Goal: Obtain resource: Download file/media

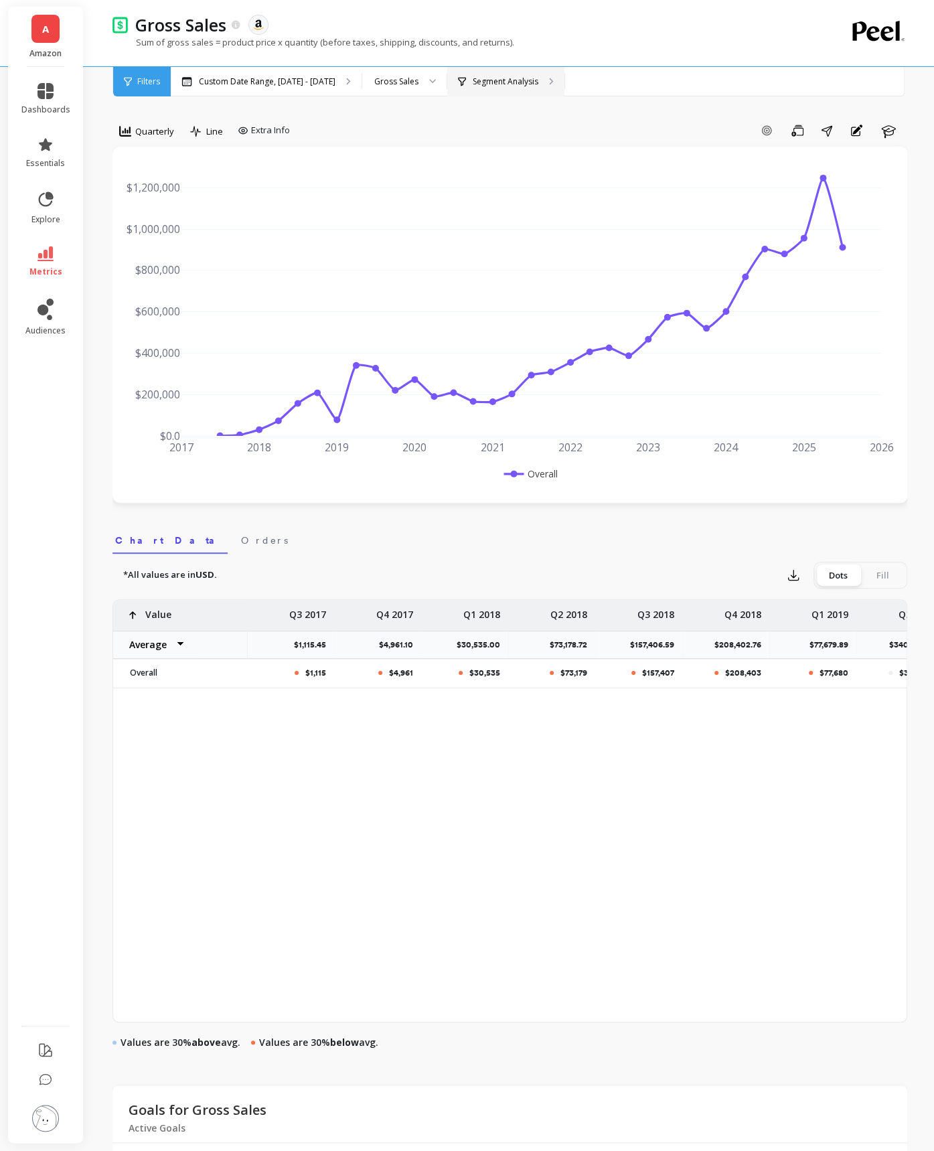
click at [538, 84] on p "Segment Analysis" at bounding box center [506, 81] width 66 height 11
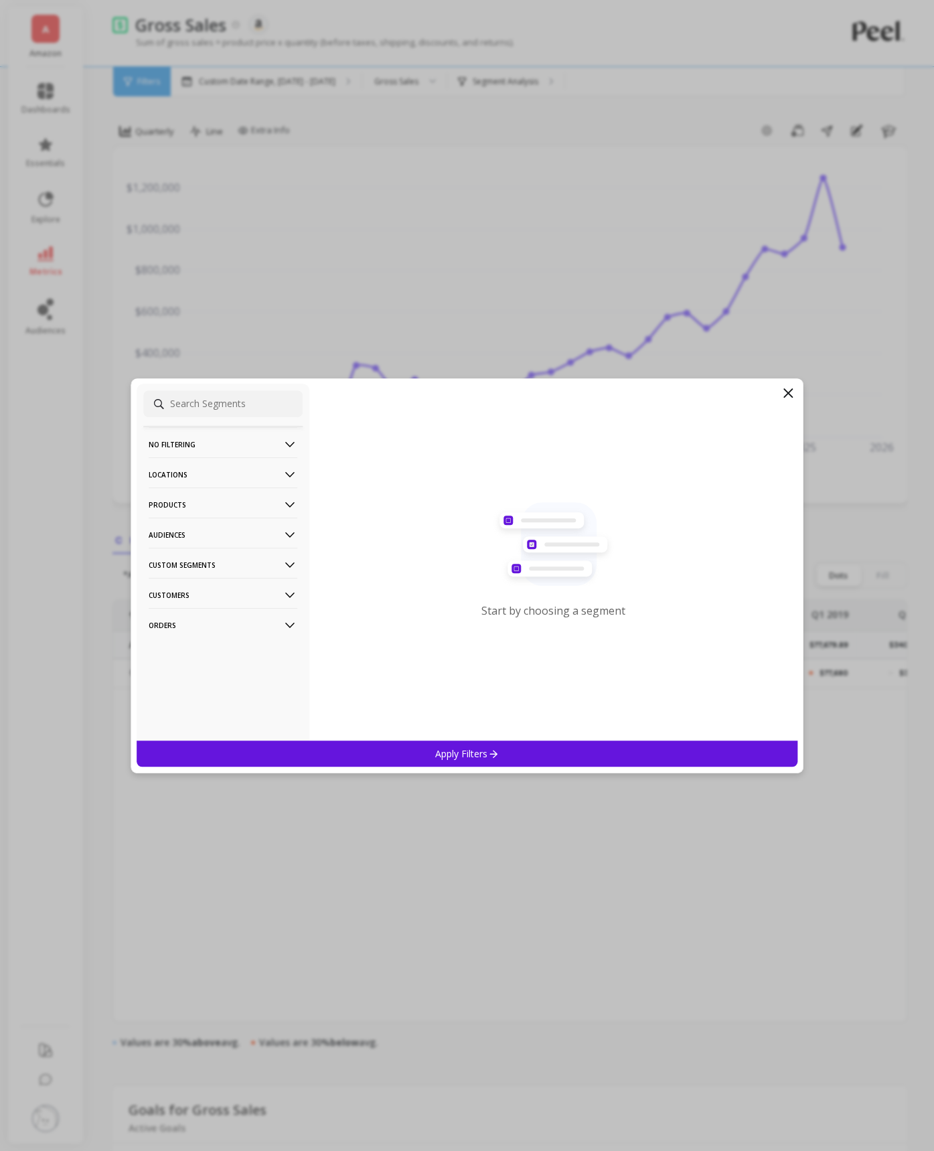
click at [253, 463] on p "Locations" at bounding box center [223, 474] width 149 height 34
click at [266, 473] on p "Locations" at bounding box center [223, 474] width 149 height 34
click at [268, 500] on p "Products" at bounding box center [223, 505] width 149 height 34
click at [223, 537] on div "ASIN" at bounding box center [222, 530] width 159 height 21
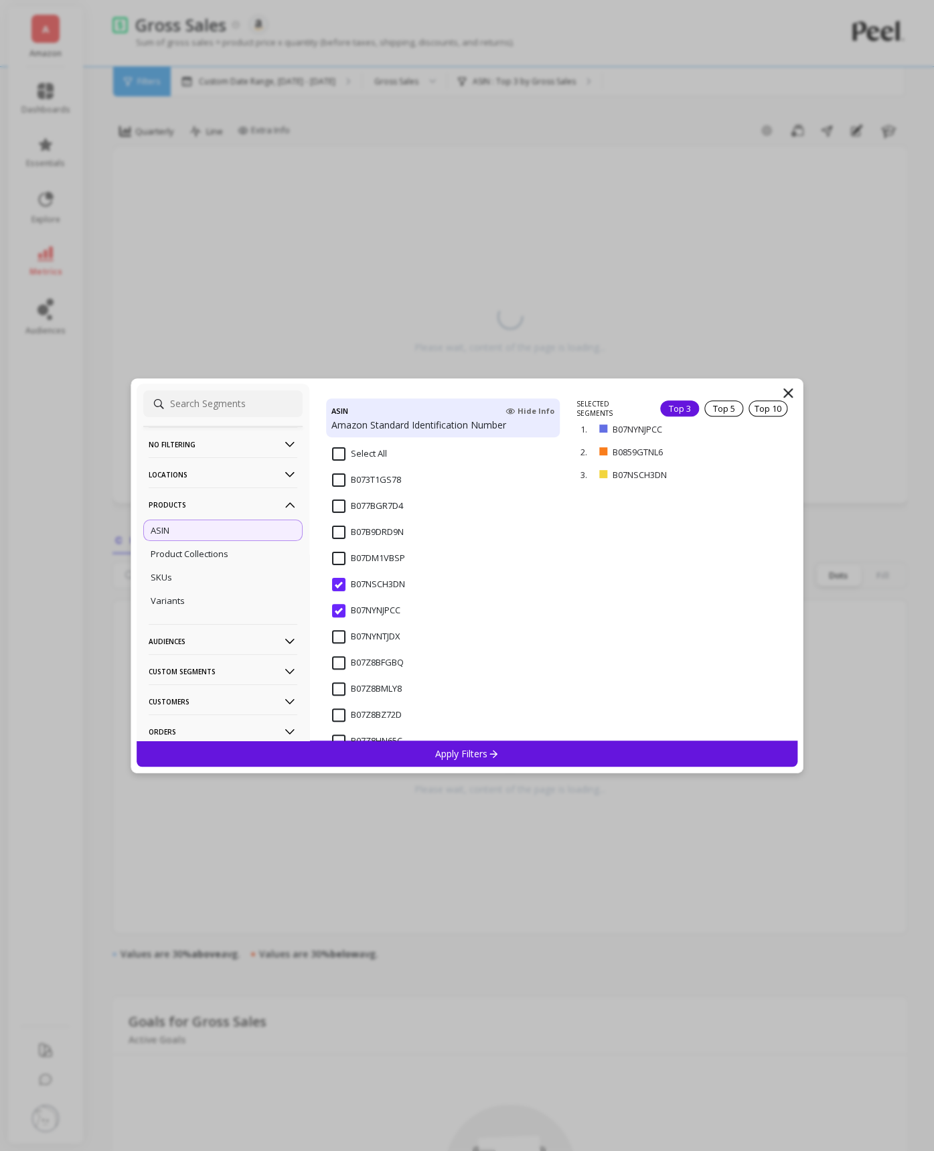
scroll to position [254, 0]
click at [333, 633] on input "B07Z8BMLY8" at bounding box center [367, 633] width 70 height 13
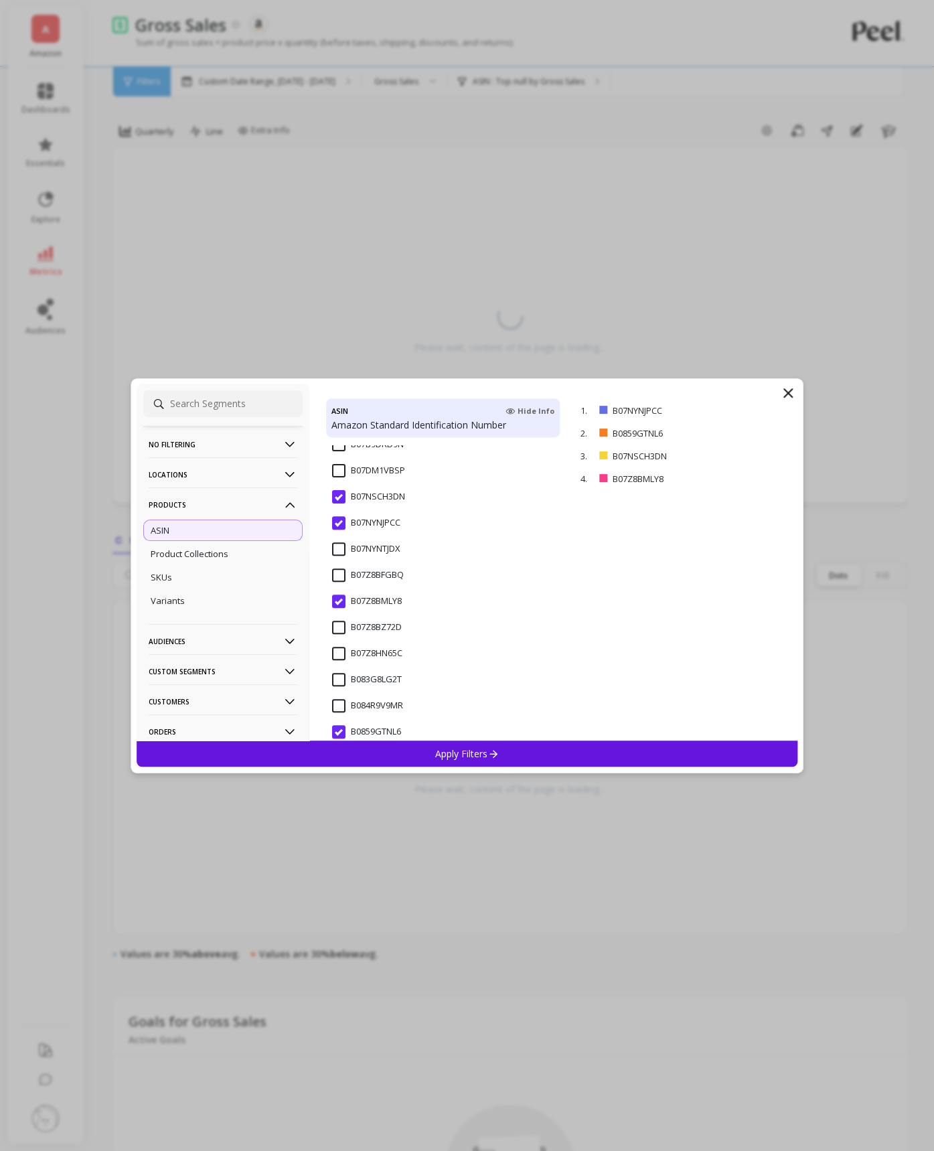
scroll to position [341, 0]
click at [441, 752] on p "Apply Filters" at bounding box center [467, 753] width 64 height 13
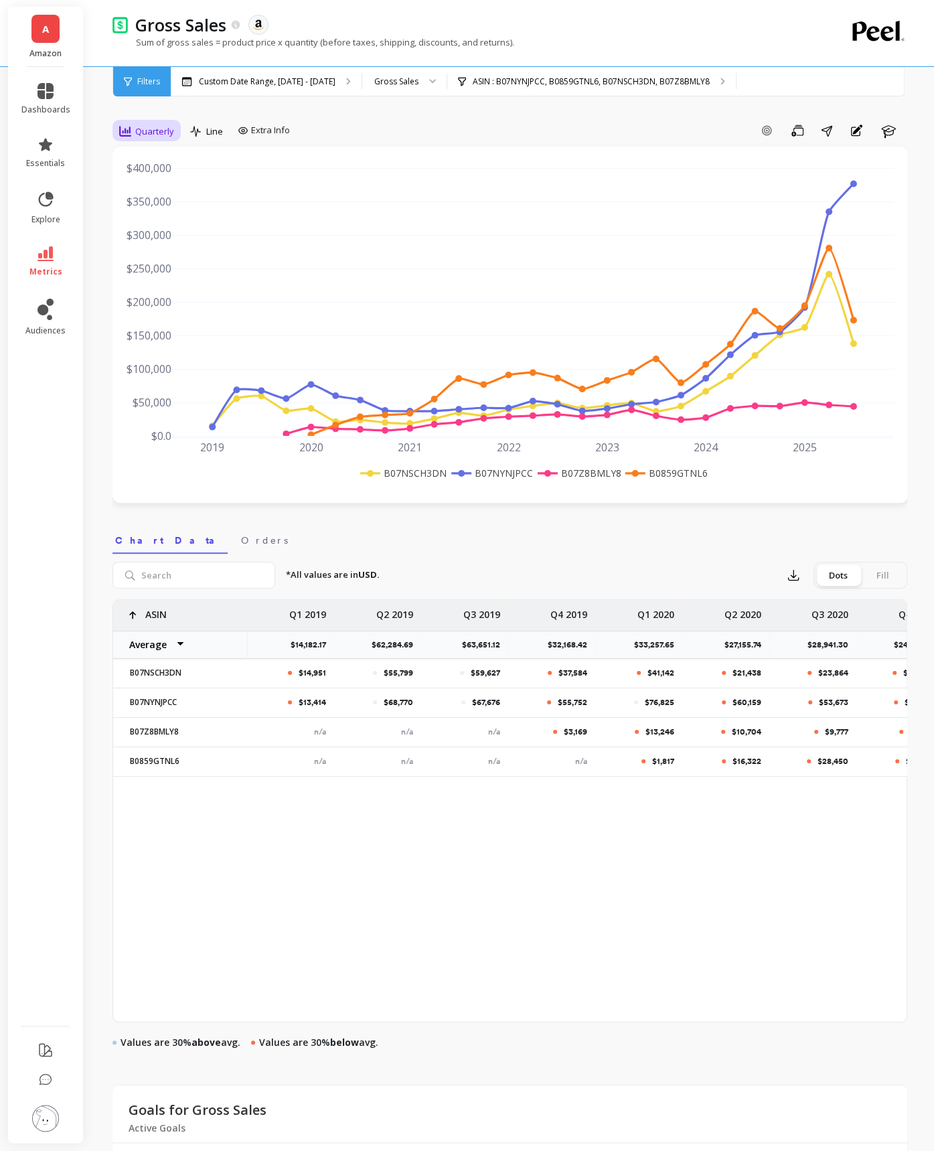
click at [156, 139] on div "Quarterly" at bounding box center [146, 131] width 63 height 23
click at [169, 237] on div "Monthly" at bounding box center [162, 238] width 76 height 13
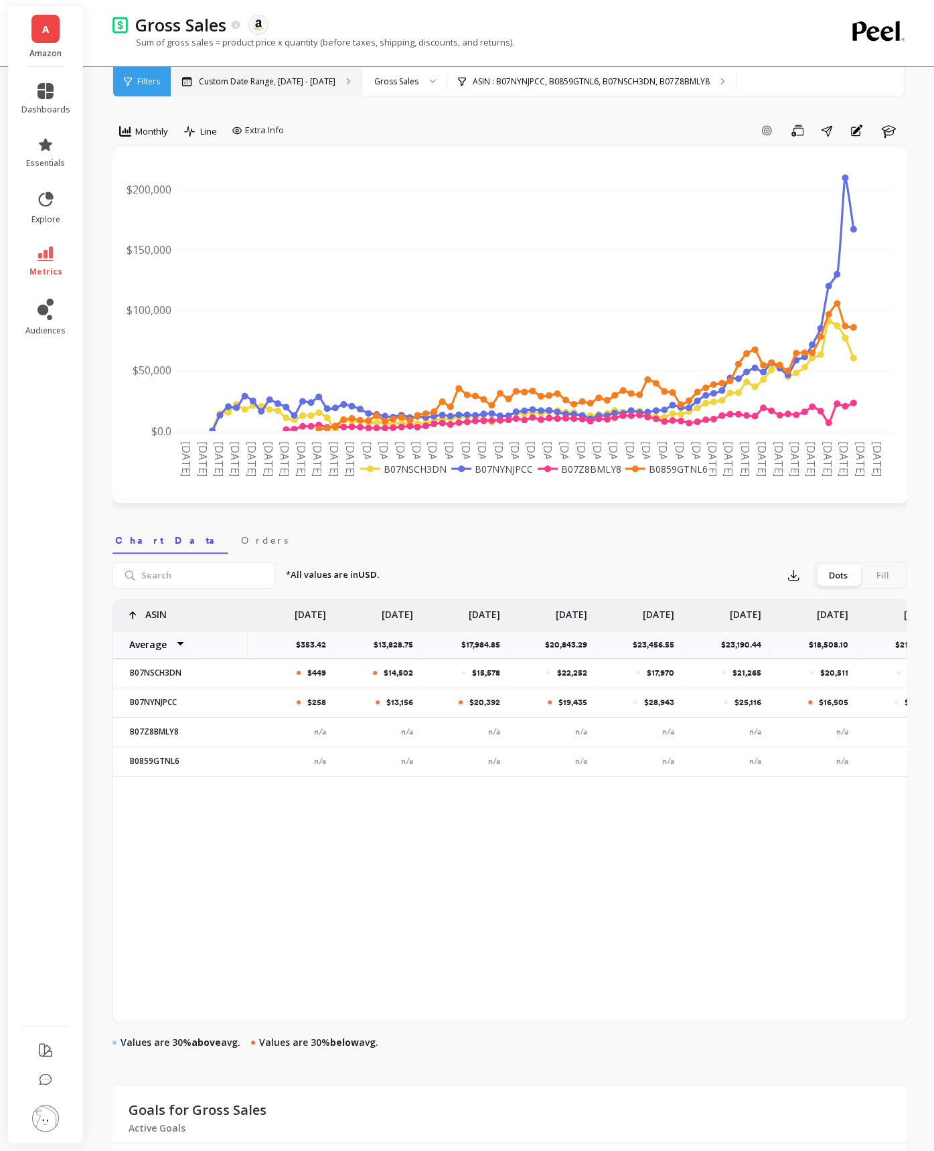
click at [245, 87] on div "Custom Date Range, [DATE] - [DATE]" at bounding box center [266, 81] width 191 height 29
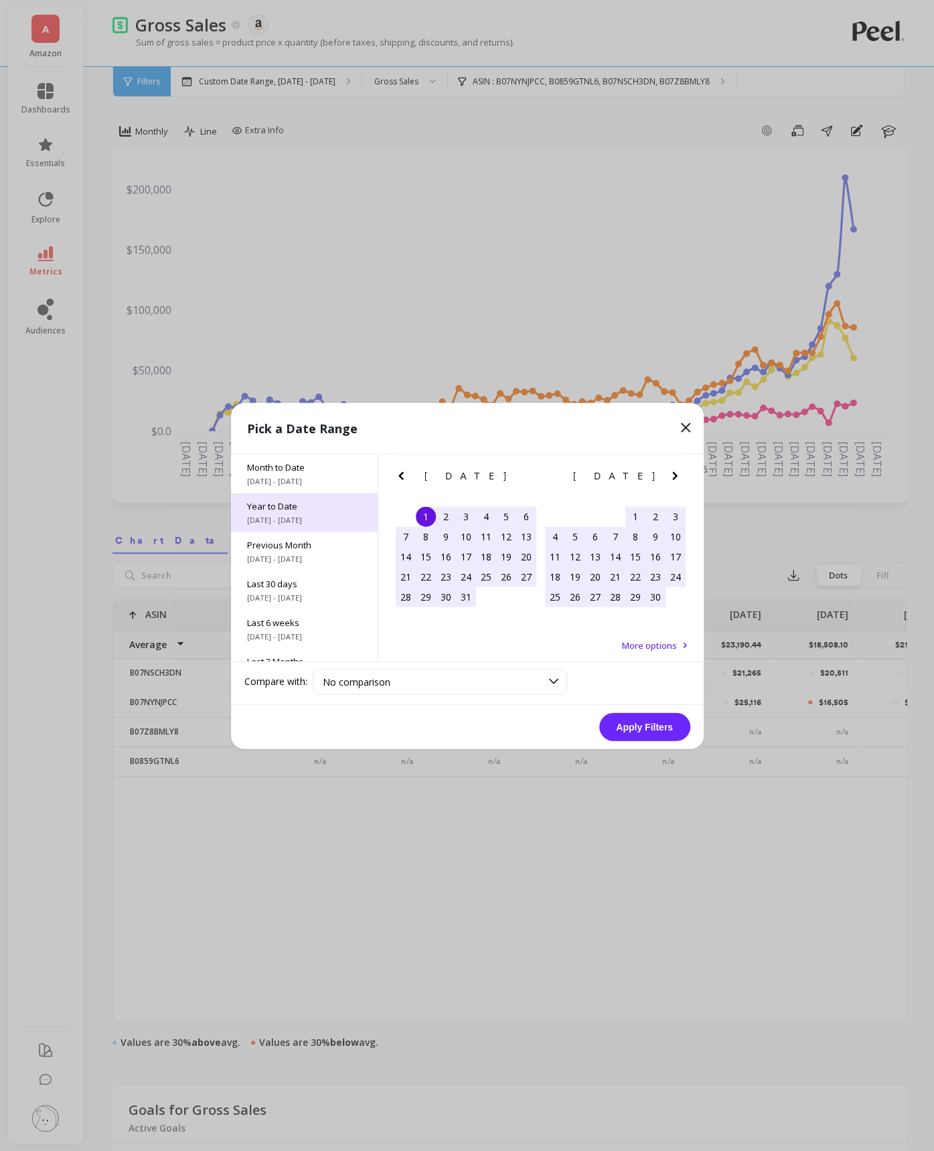
click at [274, 509] on span "Year to Date" at bounding box center [304, 506] width 115 height 12
click at [626, 737] on button "Apply Filters" at bounding box center [644, 727] width 91 height 28
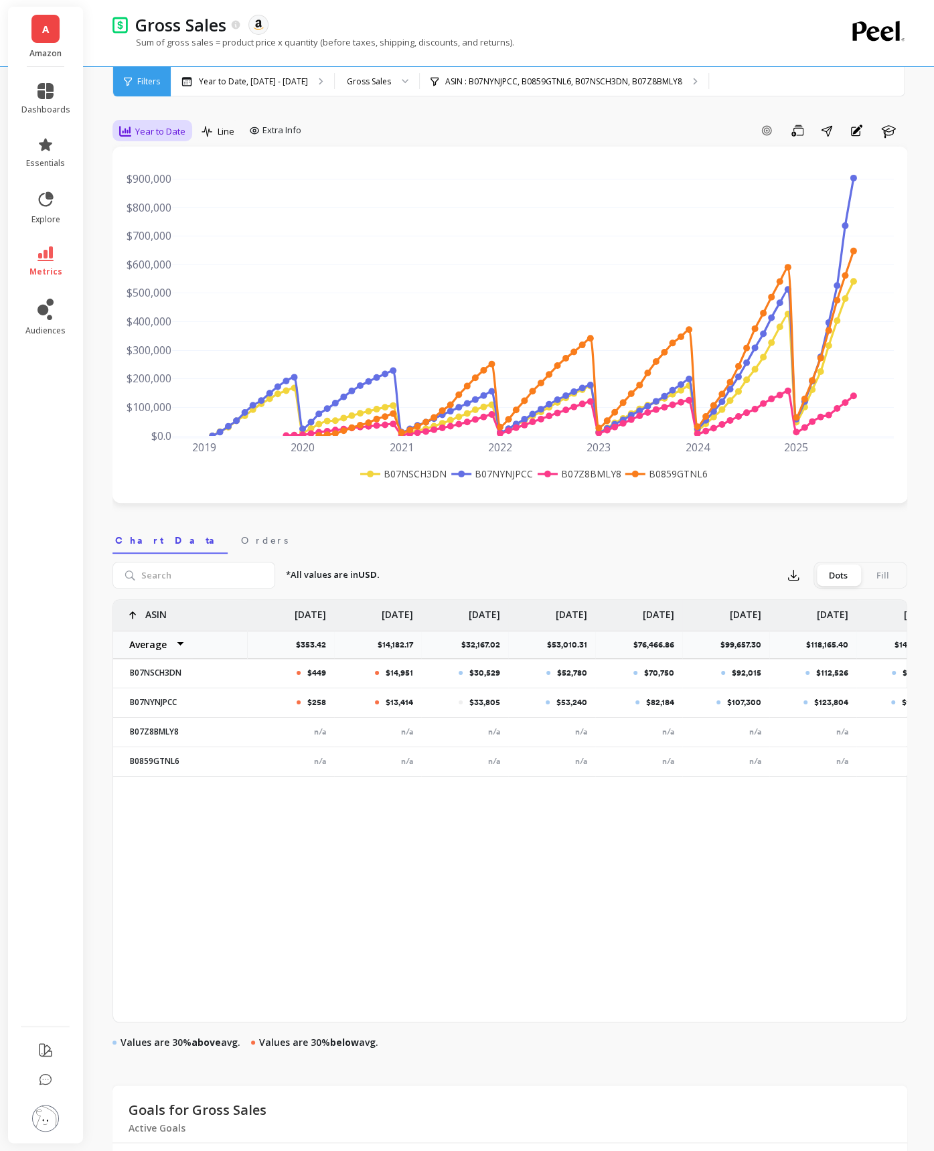
click at [147, 129] on span "Year to Date" at bounding box center [160, 131] width 50 height 13
click at [164, 249] on div "Monthly" at bounding box center [162, 237] width 92 height 23
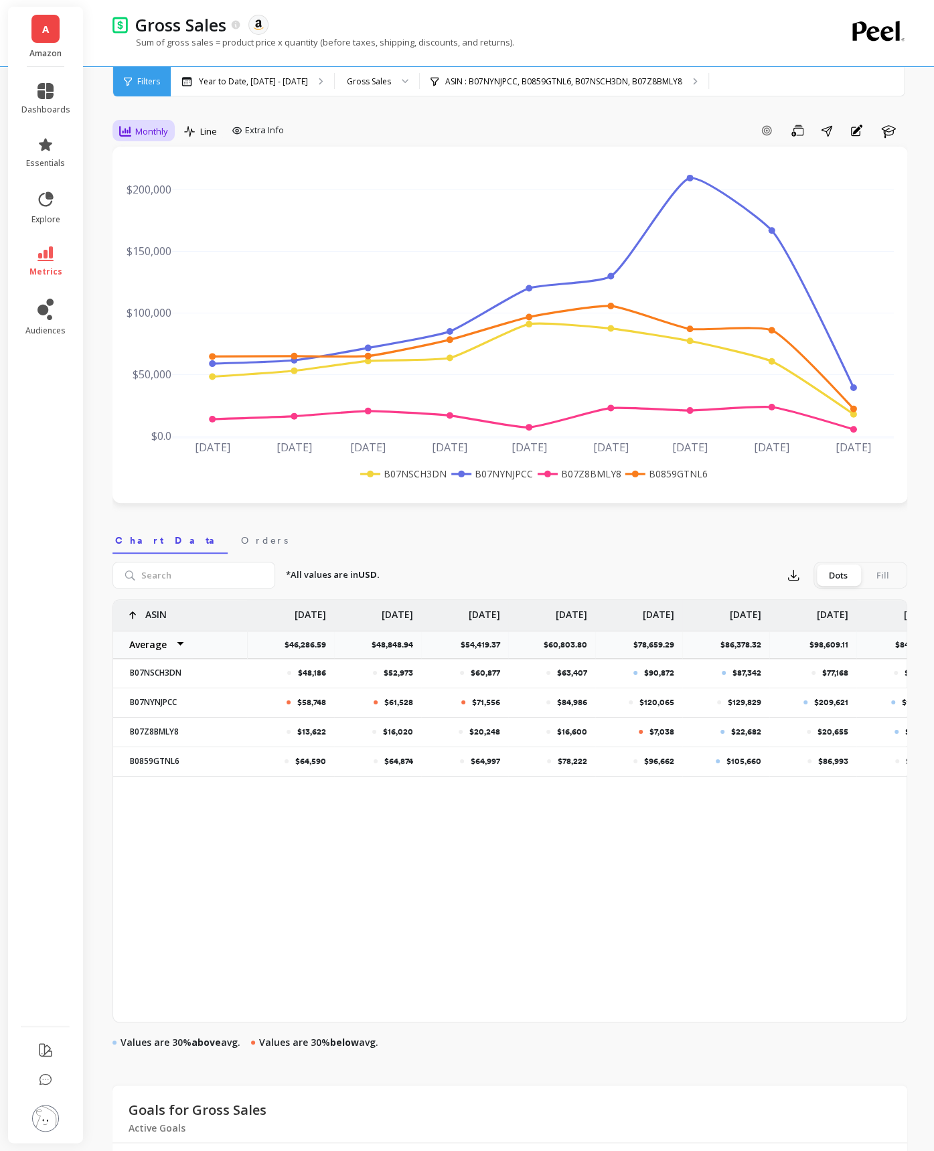
click at [159, 141] on div "Monthly" at bounding box center [143, 131] width 57 height 23
click at [155, 307] on div "Year to Date" at bounding box center [162, 316] width 92 height 23
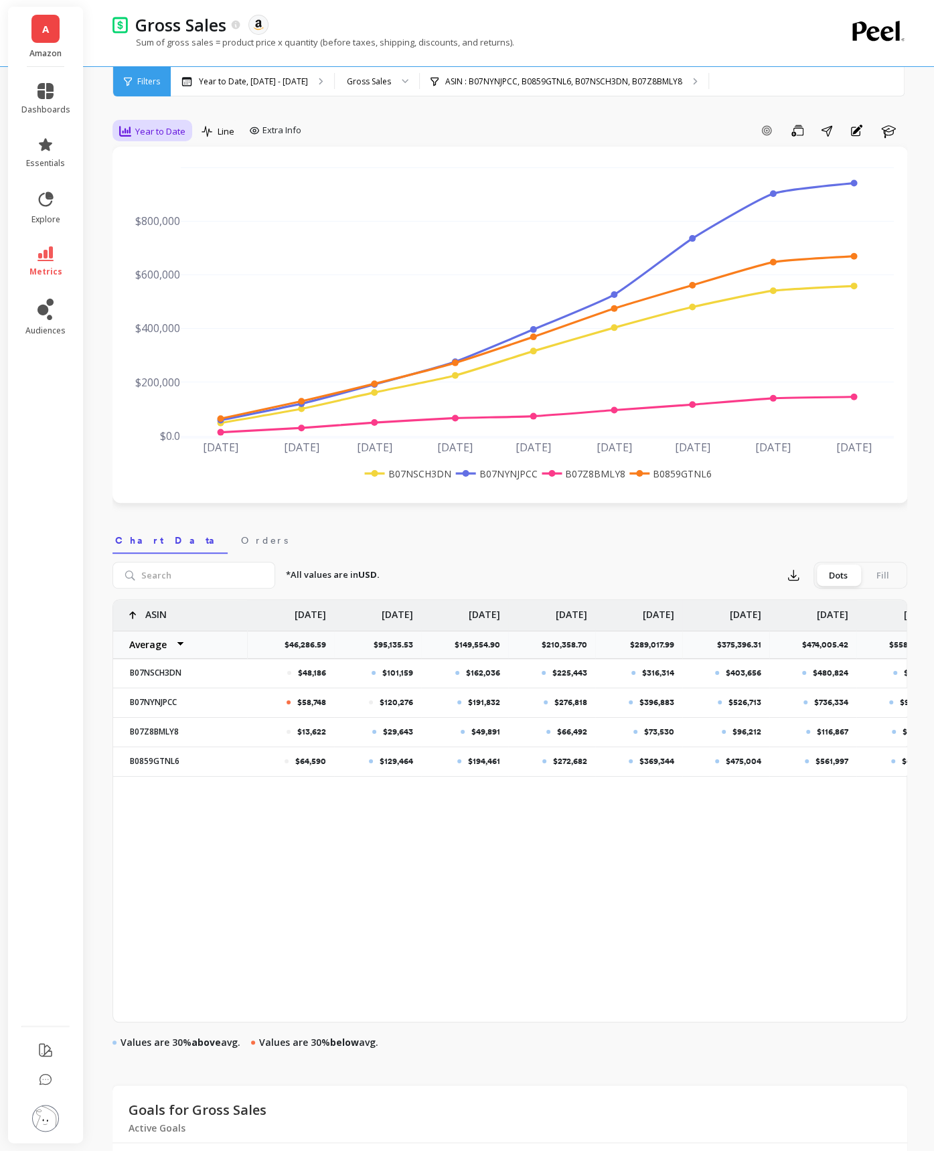
click at [144, 129] on span "Year to Date" at bounding box center [160, 131] width 50 height 13
click at [159, 327] on div "Pacing" at bounding box center [162, 333] width 76 height 13
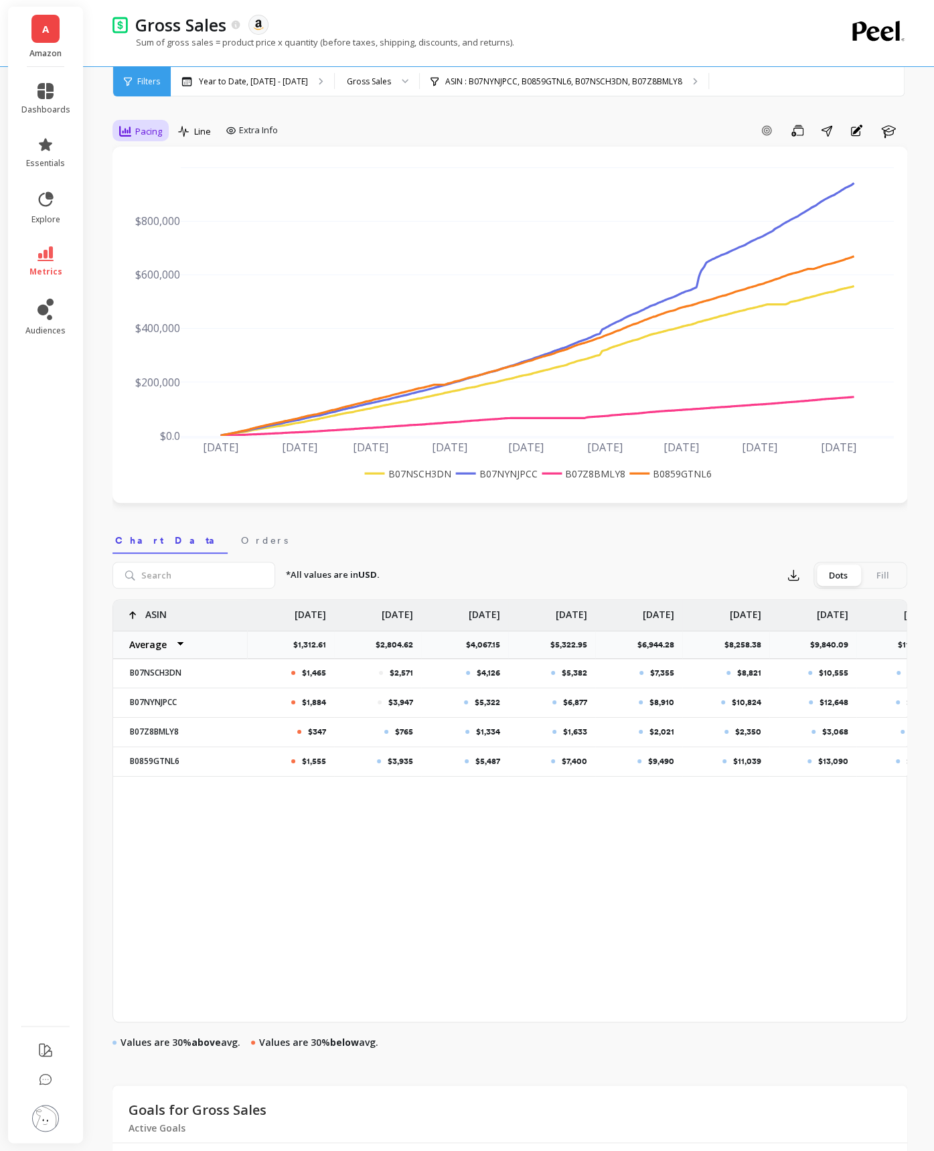
click at [151, 133] on span "Pacing" at bounding box center [148, 131] width 27 height 13
click at [155, 283] on div "30-day rolling" at bounding box center [162, 289] width 76 height 13
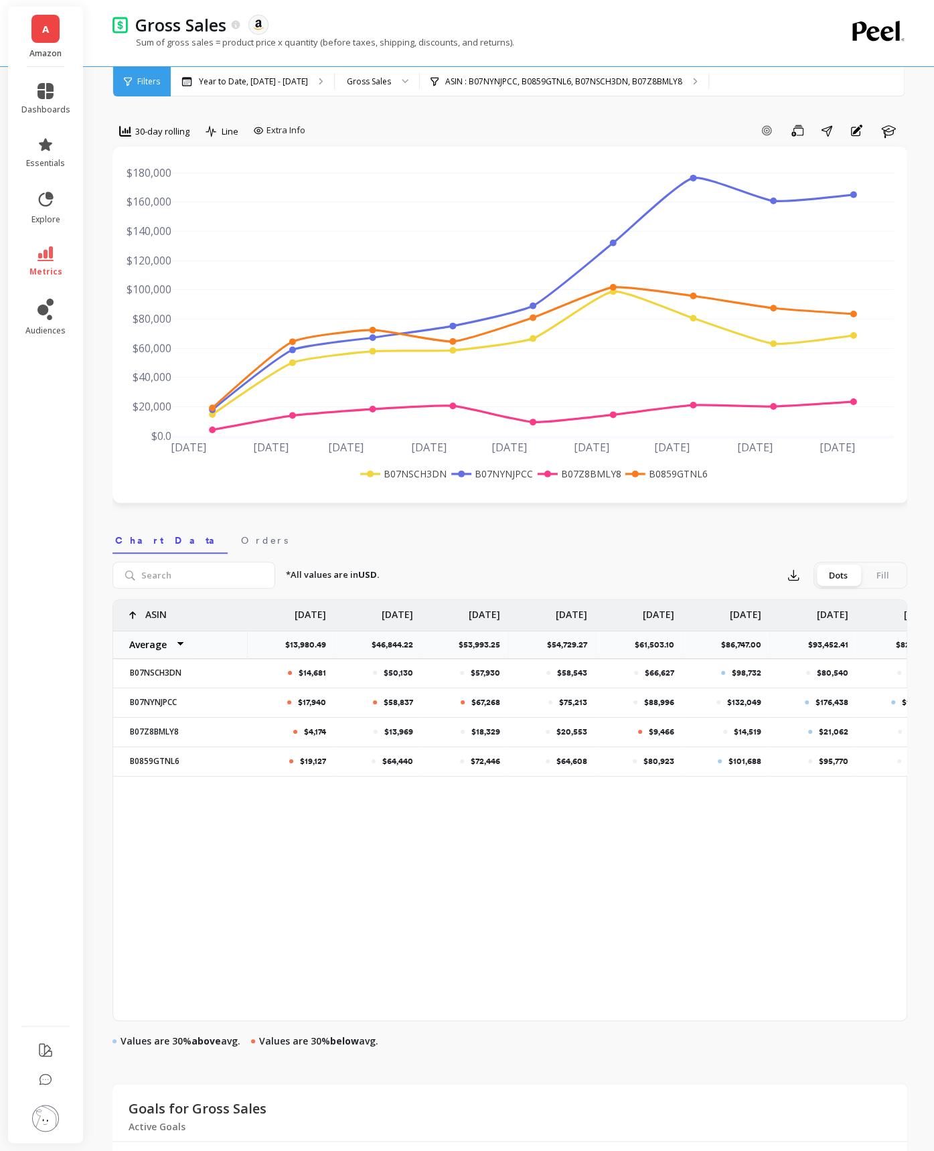
click at [138, 145] on div "option 30-day rolling, selected. 30-day rolling" at bounding box center [155, 133] width 84 height 27
click at [153, 139] on div "30-day rolling" at bounding box center [154, 131] width 70 height 16
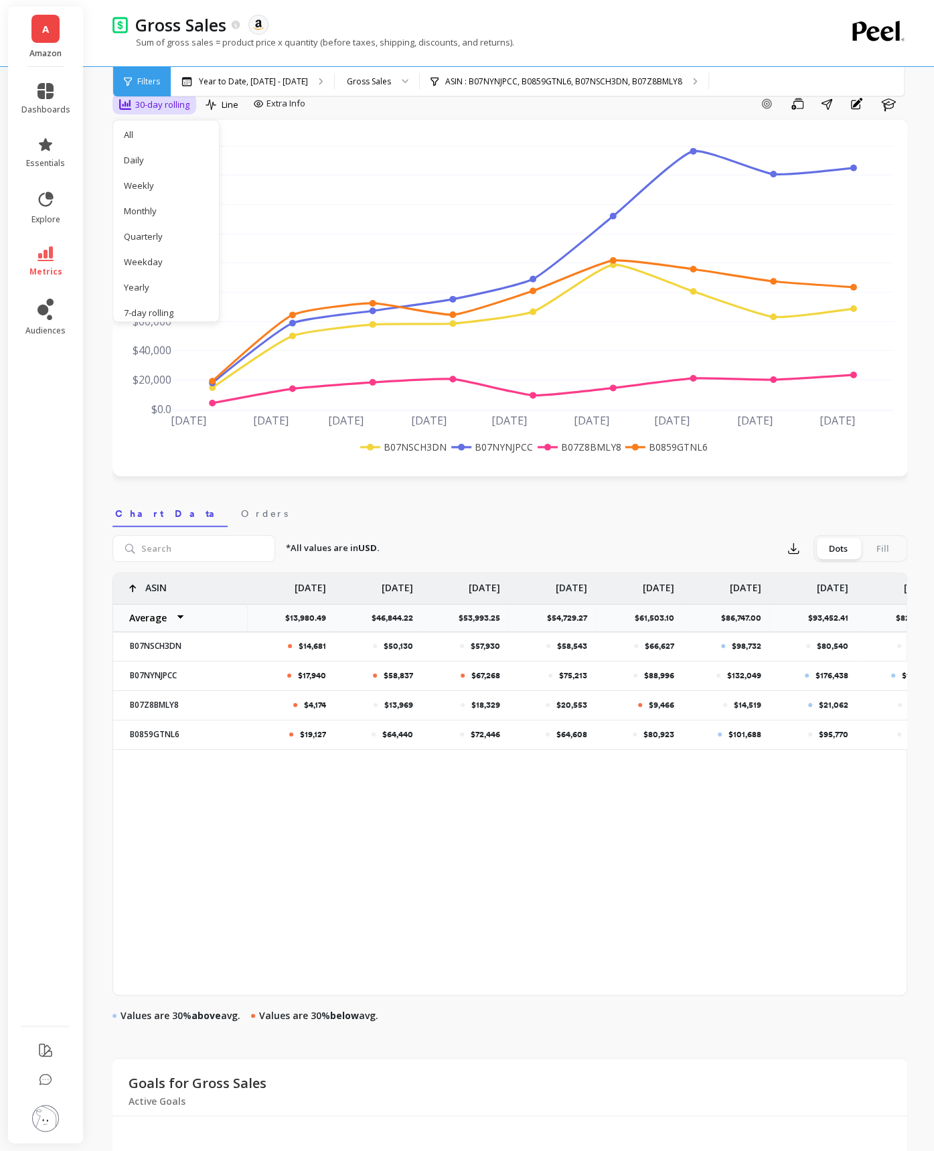
scroll to position [39, 0]
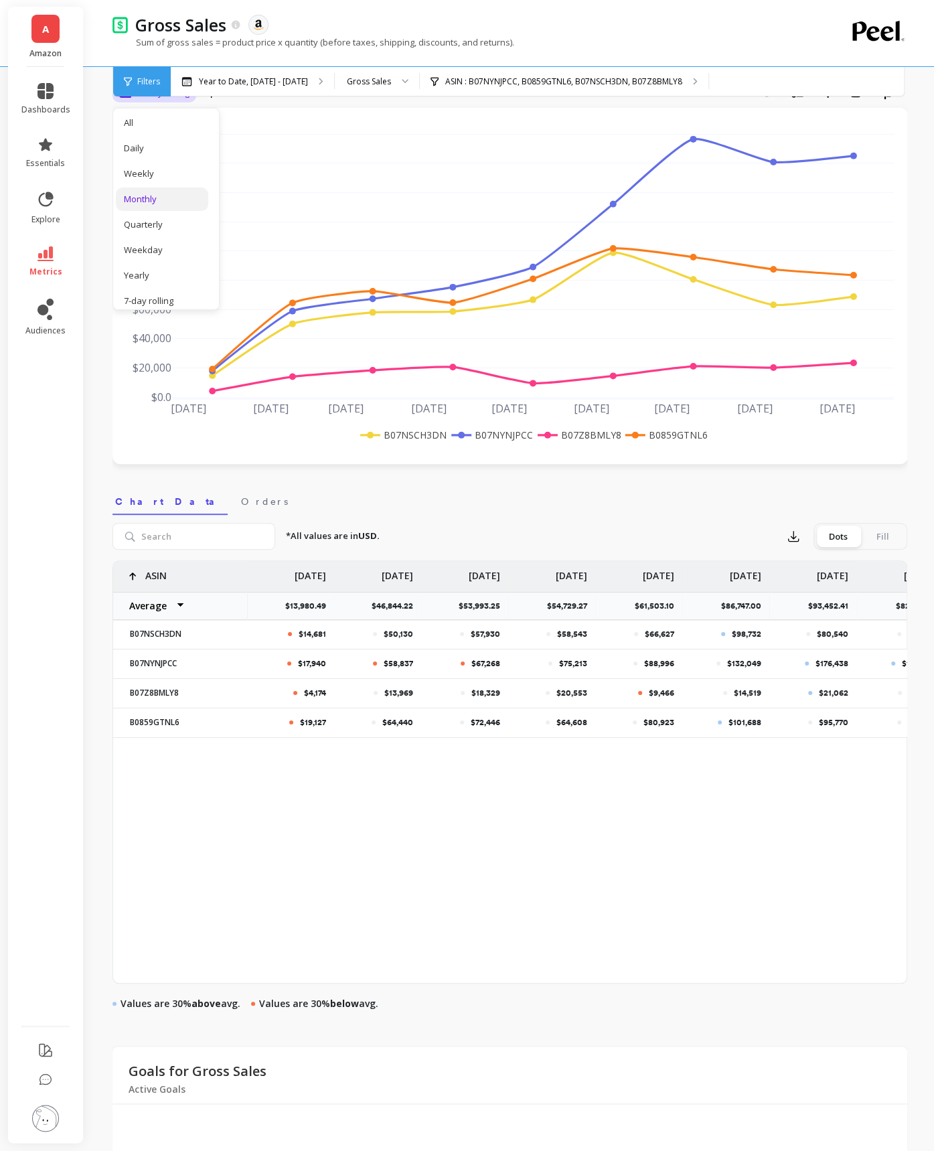
click at [152, 200] on div "Monthly" at bounding box center [162, 199] width 76 height 13
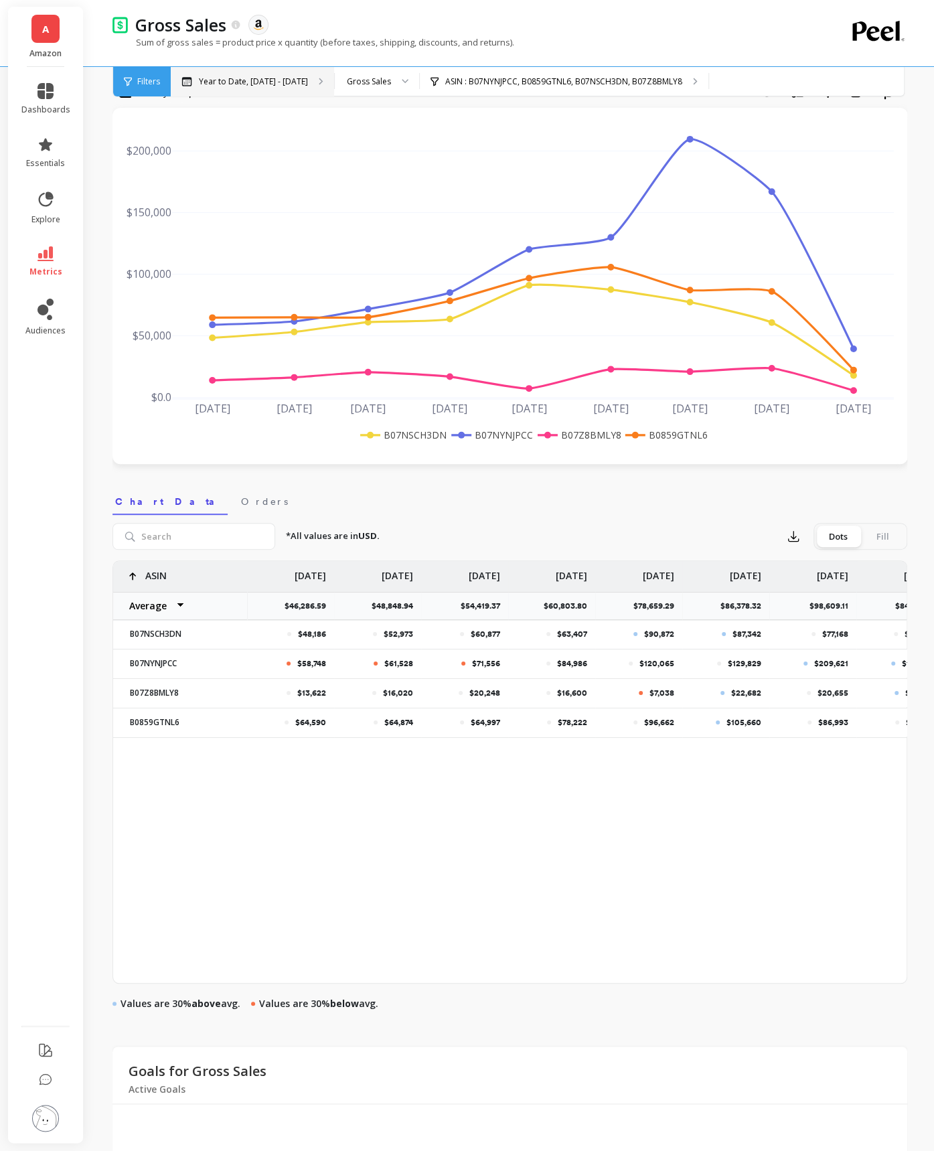
click at [256, 74] on div "Year to Date, [DATE] - [DATE]" at bounding box center [252, 81] width 163 height 29
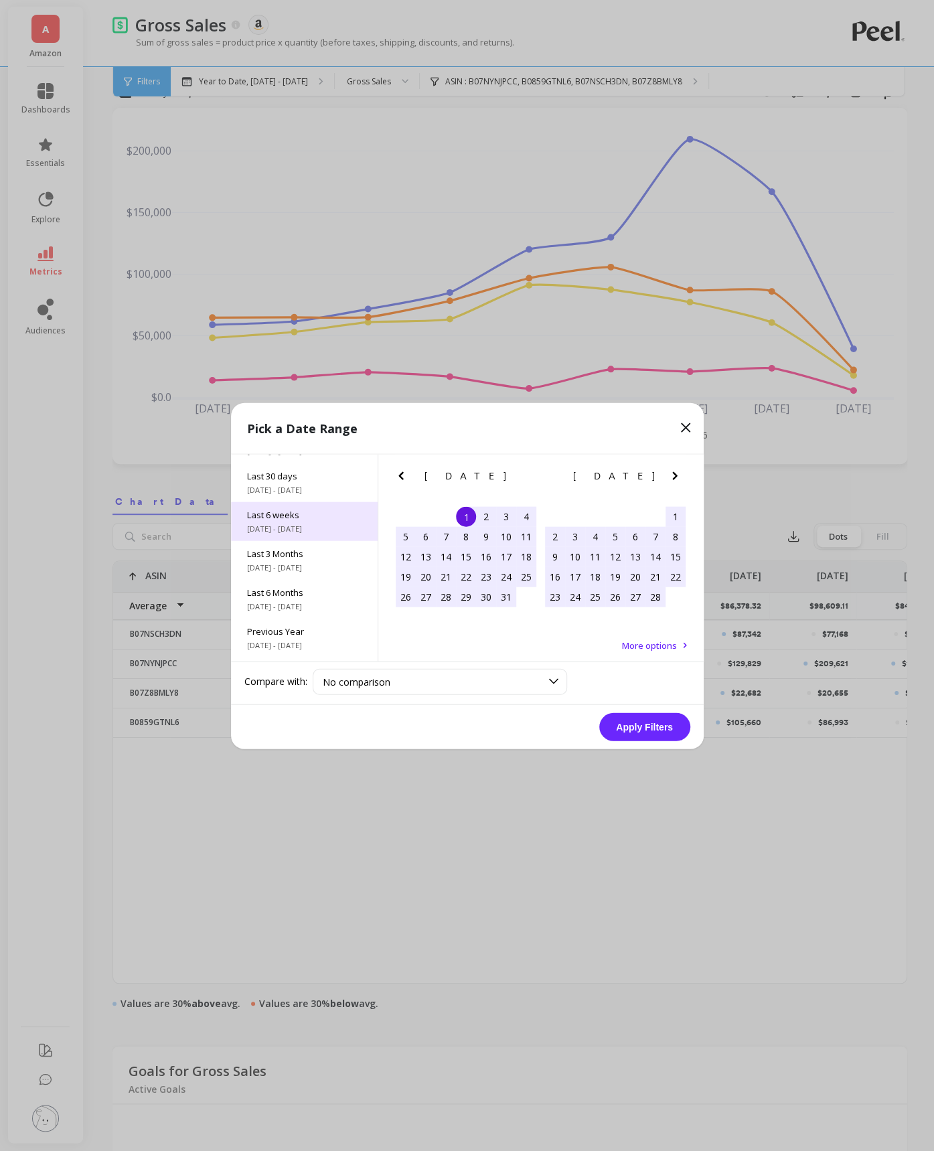
click at [291, 530] on span "[DATE] - [DATE]" at bounding box center [304, 528] width 115 height 11
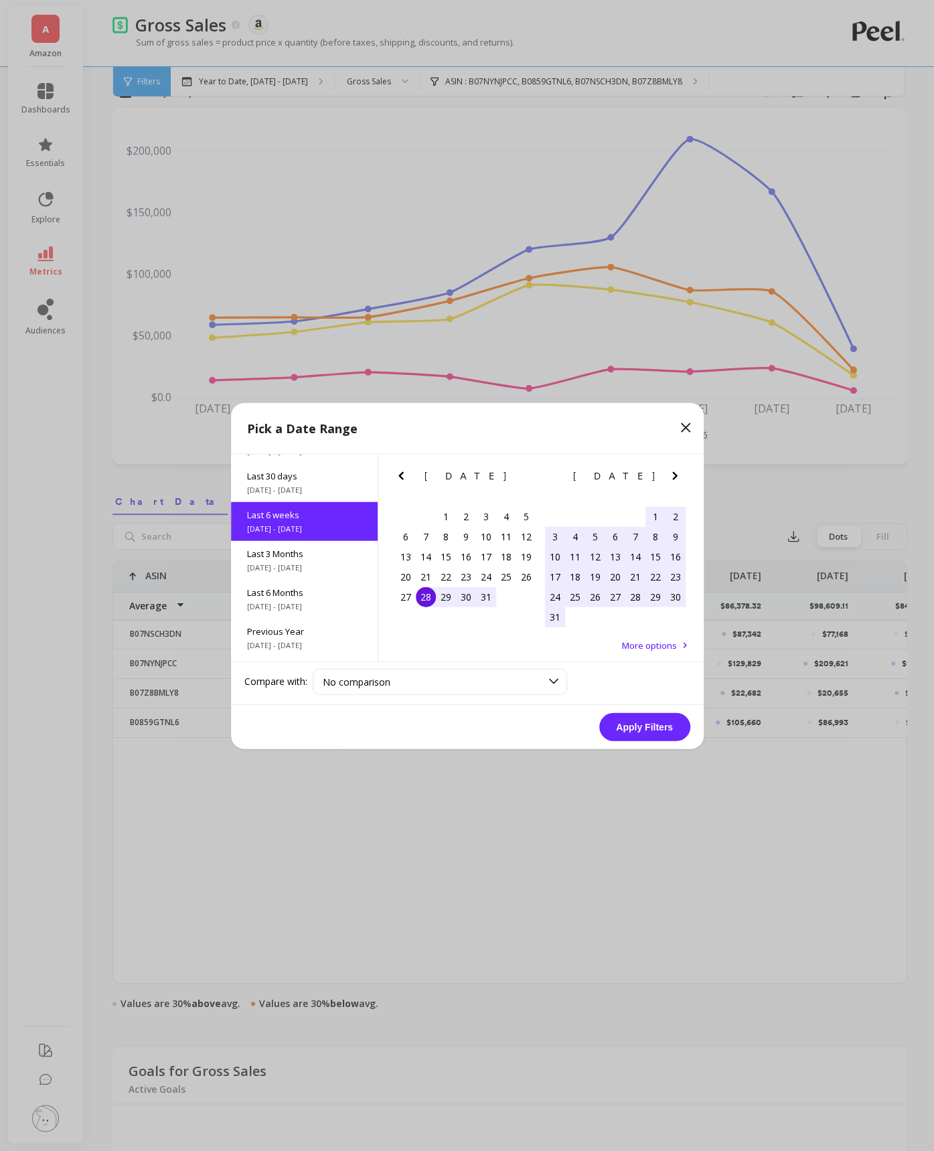
scroll to position [71, 0]
click at [631, 723] on button "Apply Filters" at bounding box center [644, 727] width 91 height 28
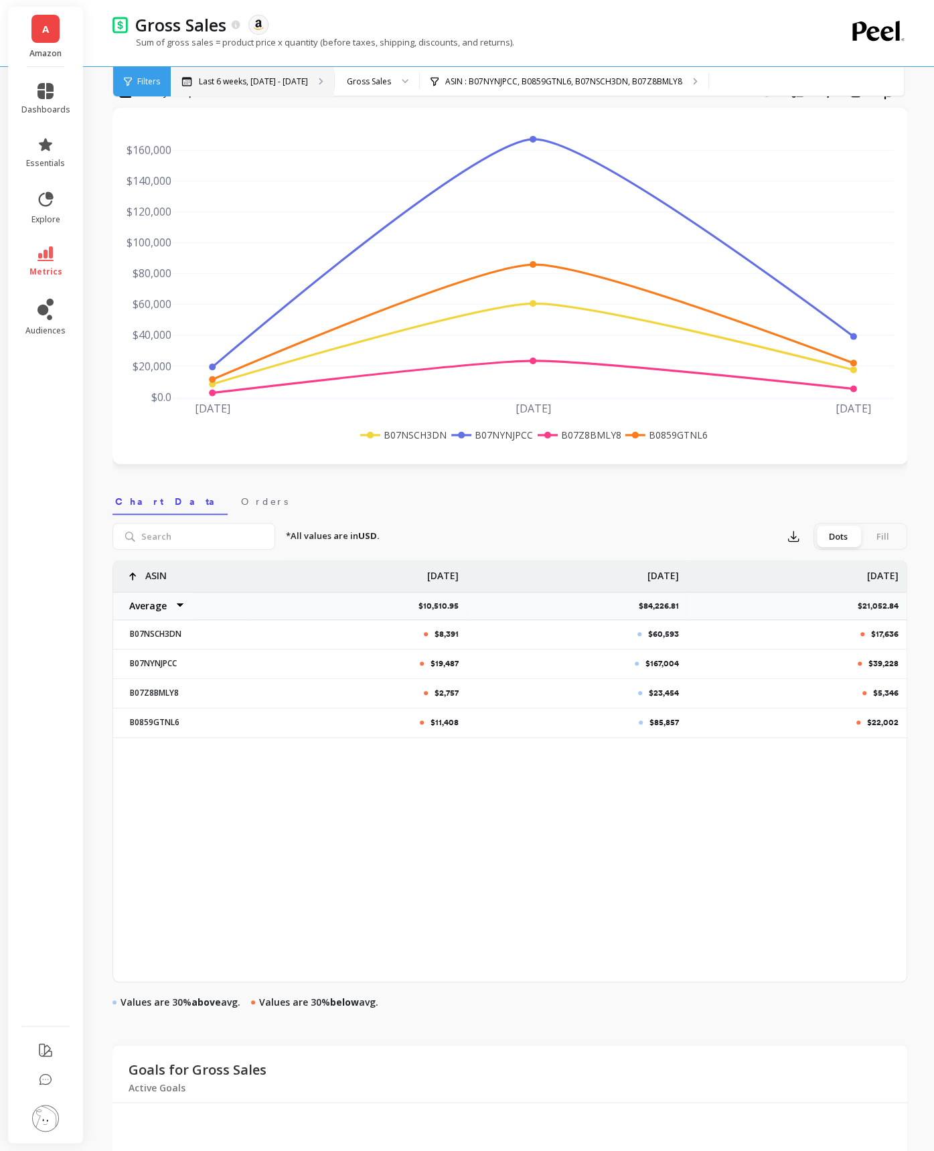
click at [243, 80] on p "Last 6 weeks, [DATE] - [DATE]" at bounding box center [253, 81] width 109 height 11
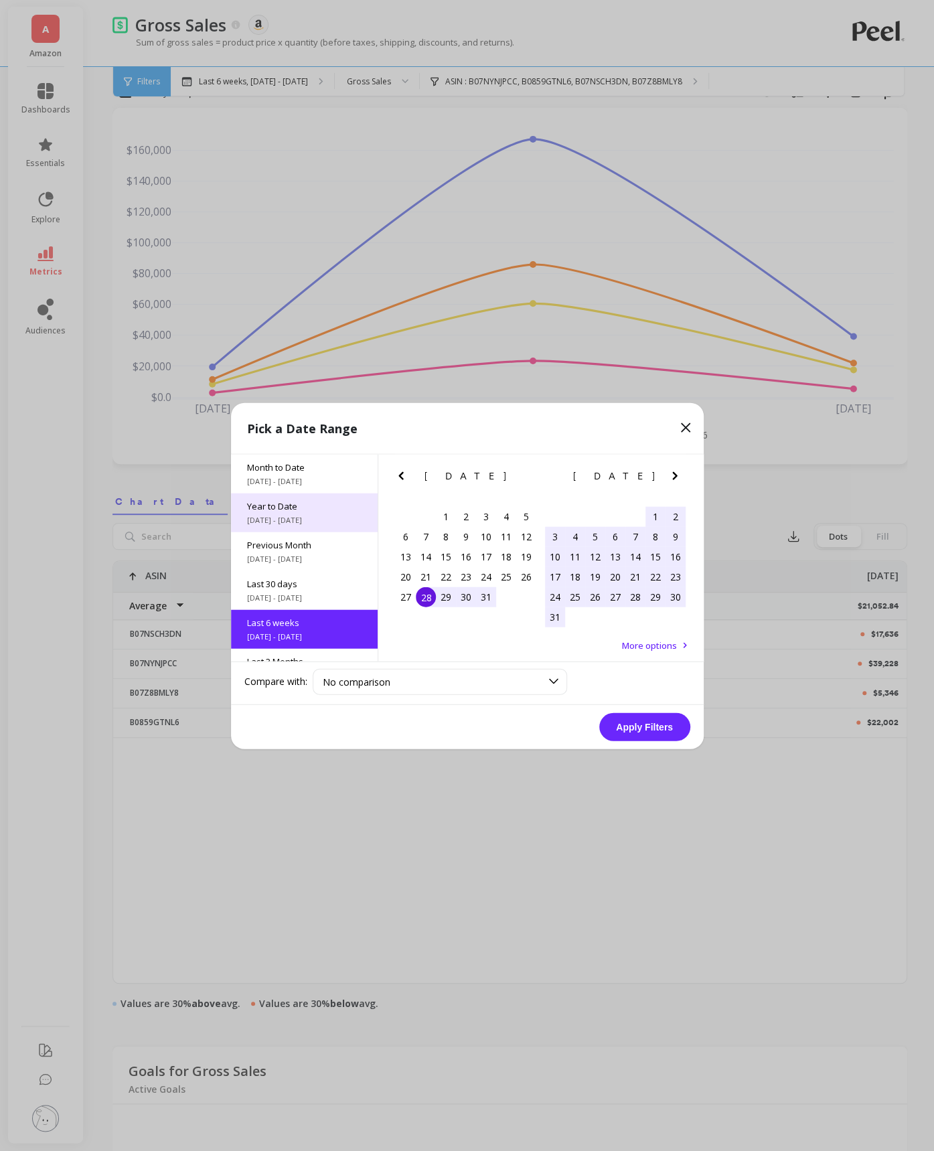
click at [304, 510] on span "Year to Date" at bounding box center [304, 506] width 115 height 12
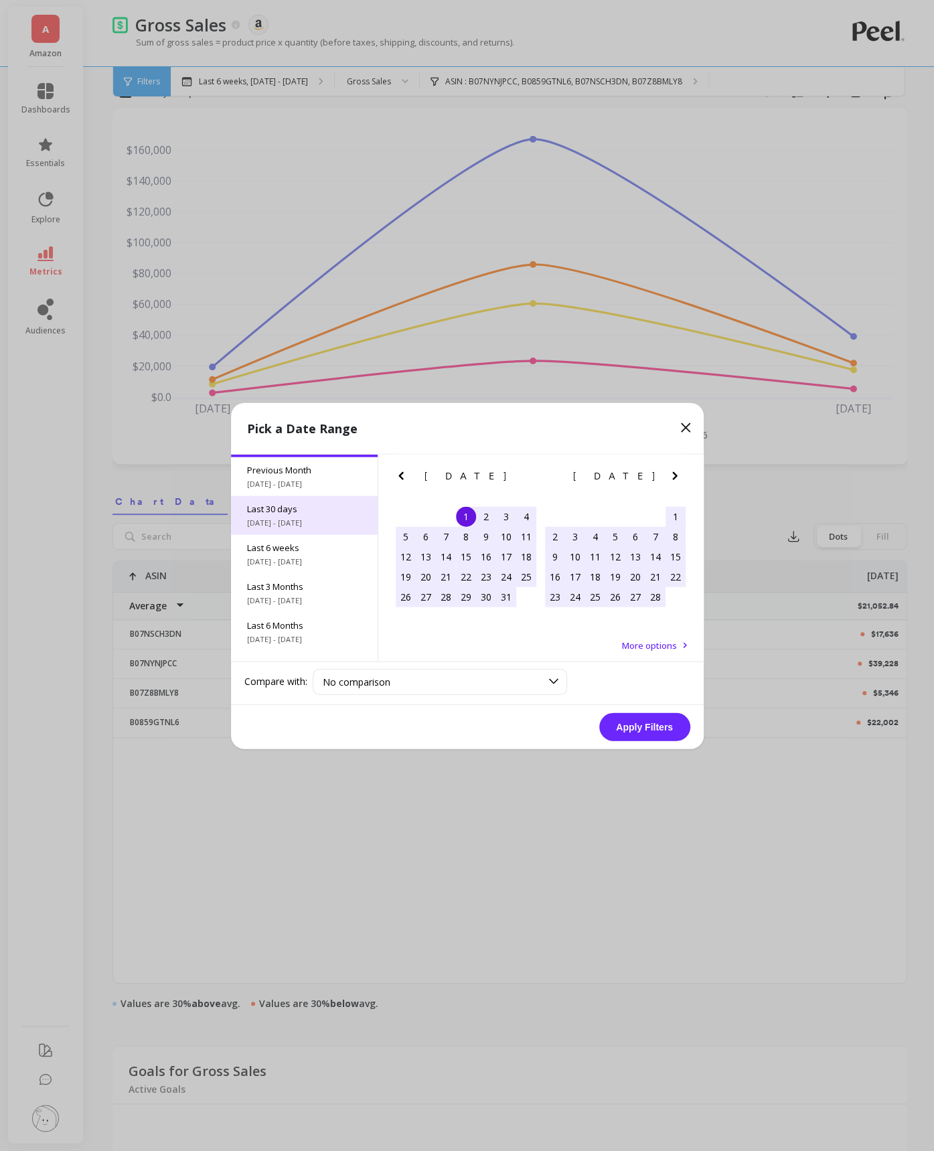
scroll to position [100, 0]
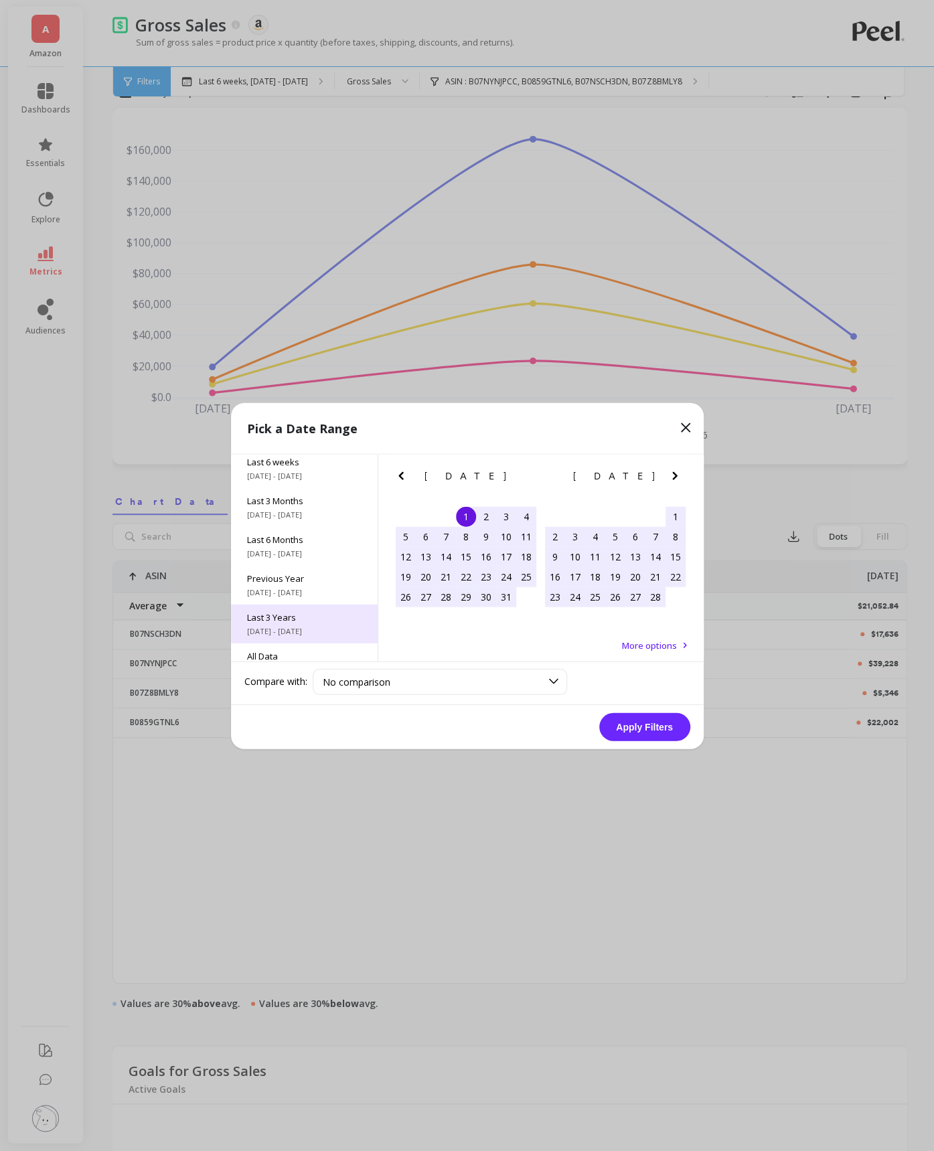
click at [308, 609] on div "Last 3 Years [DATE] - [DATE]" at bounding box center [304, 623] width 147 height 39
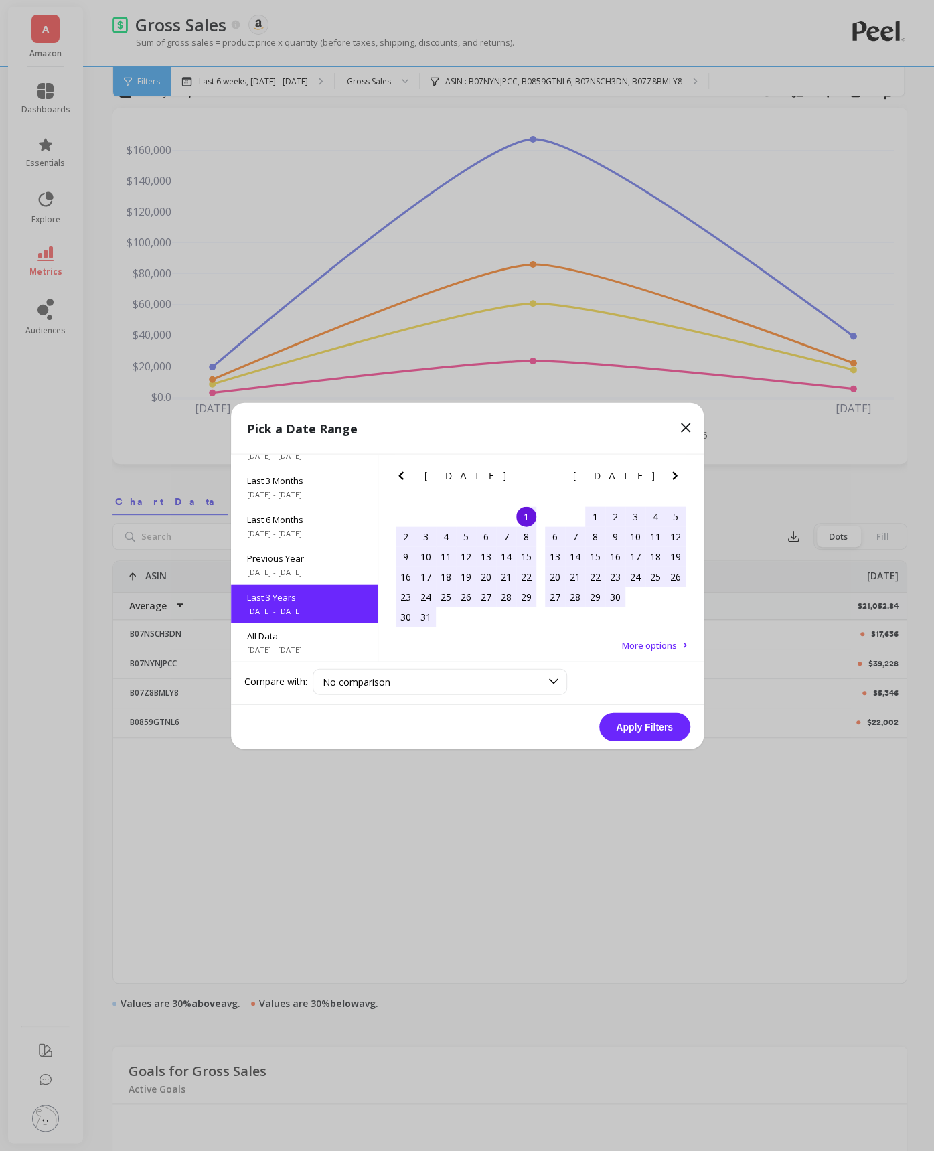
click at [660, 737] on button "Apply Filters" at bounding box center [644, 727] width 91 height 28
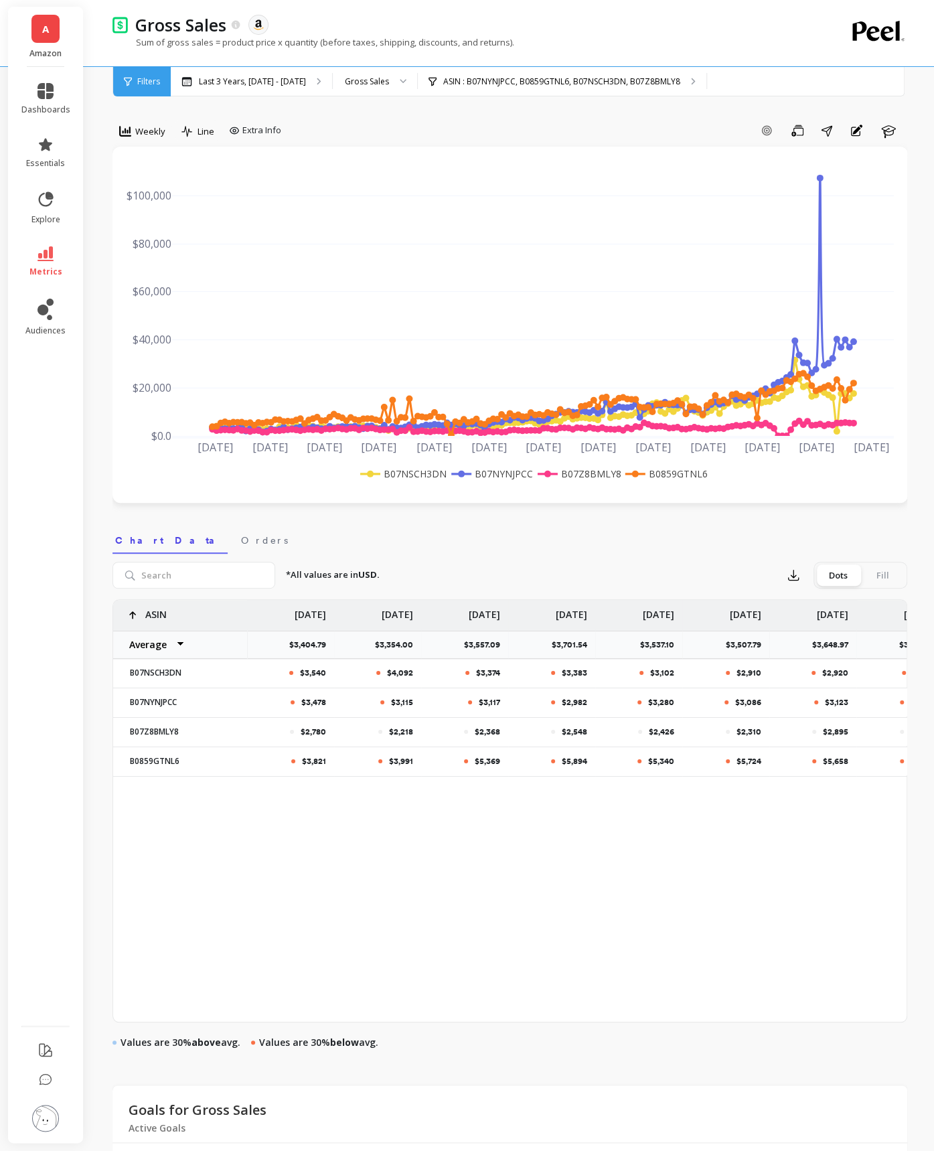
click at [132, 111] on div "option Monthly, selected. Weekly Line Extra Info Add Goal Save Share Annotation…" at bounding box center [510, 769] width 795 height 1430
click at [140, 116] on div "option Monthly, selected. Weekly Line Extra Info Add Goal Save Share Annotation…" at bounding box center [510, 769] width 795 height 1430
click at [147, 123] on div "Weekly" at bounding box center [142, 131] width 46 height 16
click at [149, 242] on div "Quarterly" at bounding box center [162, 241] width 76 height 13
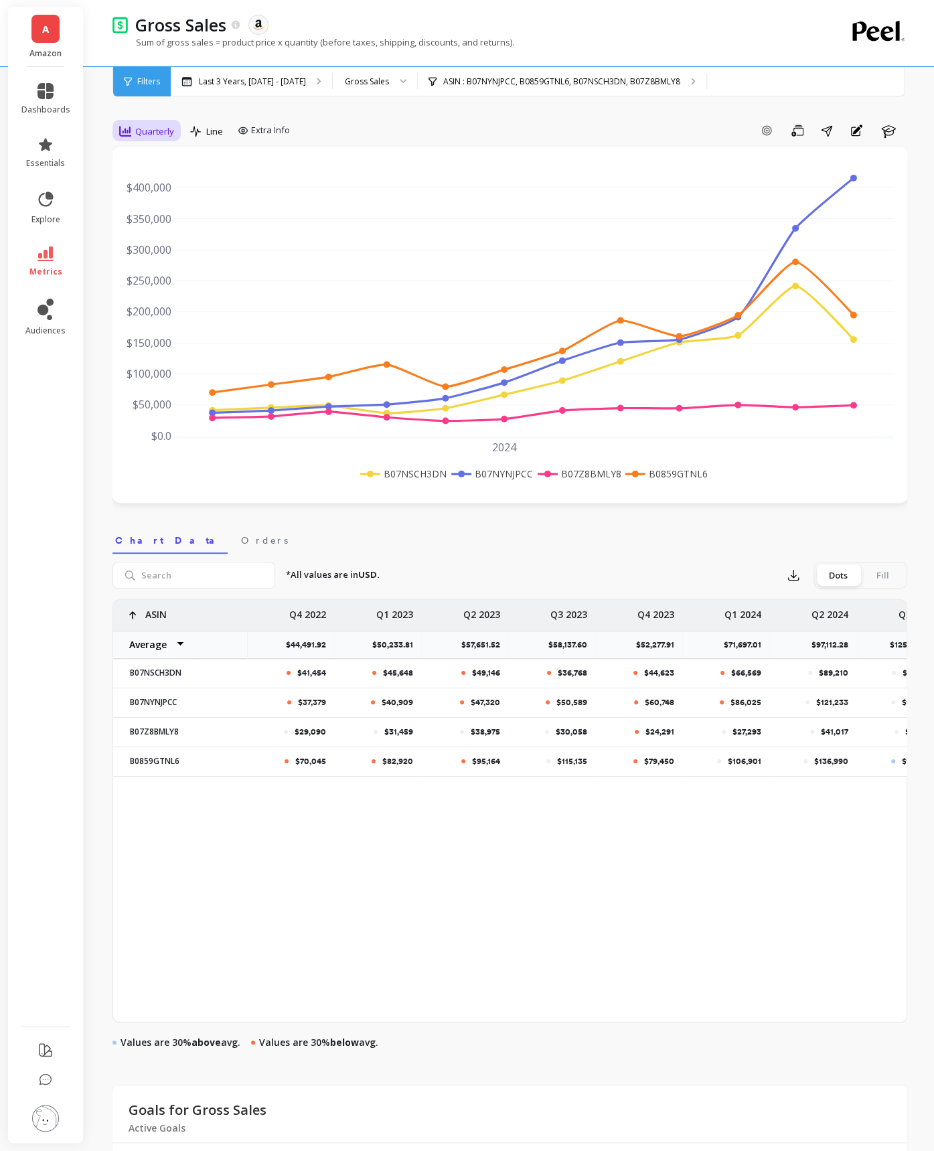
click at [157, 129] on span "Quarterly" at bounding box center [154, 131] width 39 height 13
click at [229, 92] on div "Last 3 Years, [DATE] - [DATE]" at bounding box center [251, 81] width 161 height 29
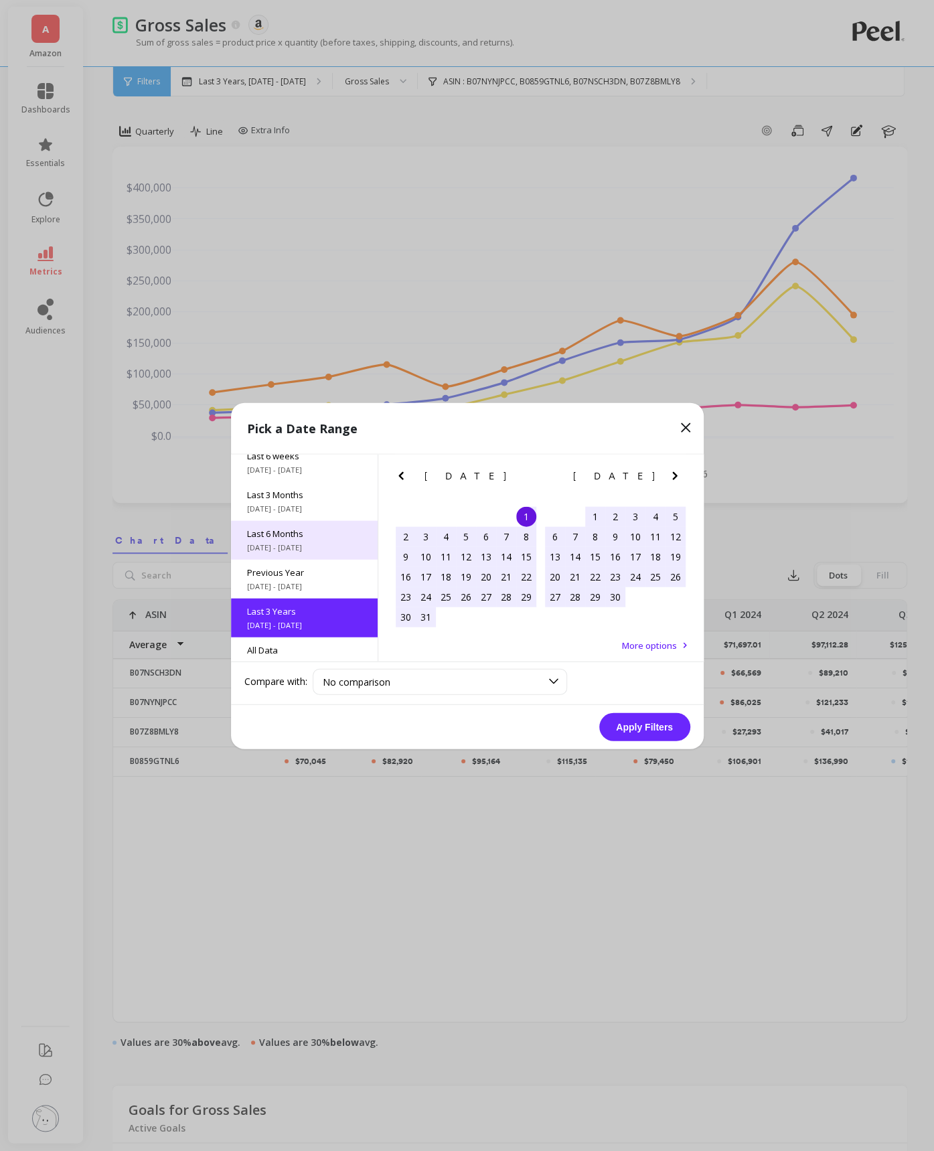
scroll to position [181, 0]
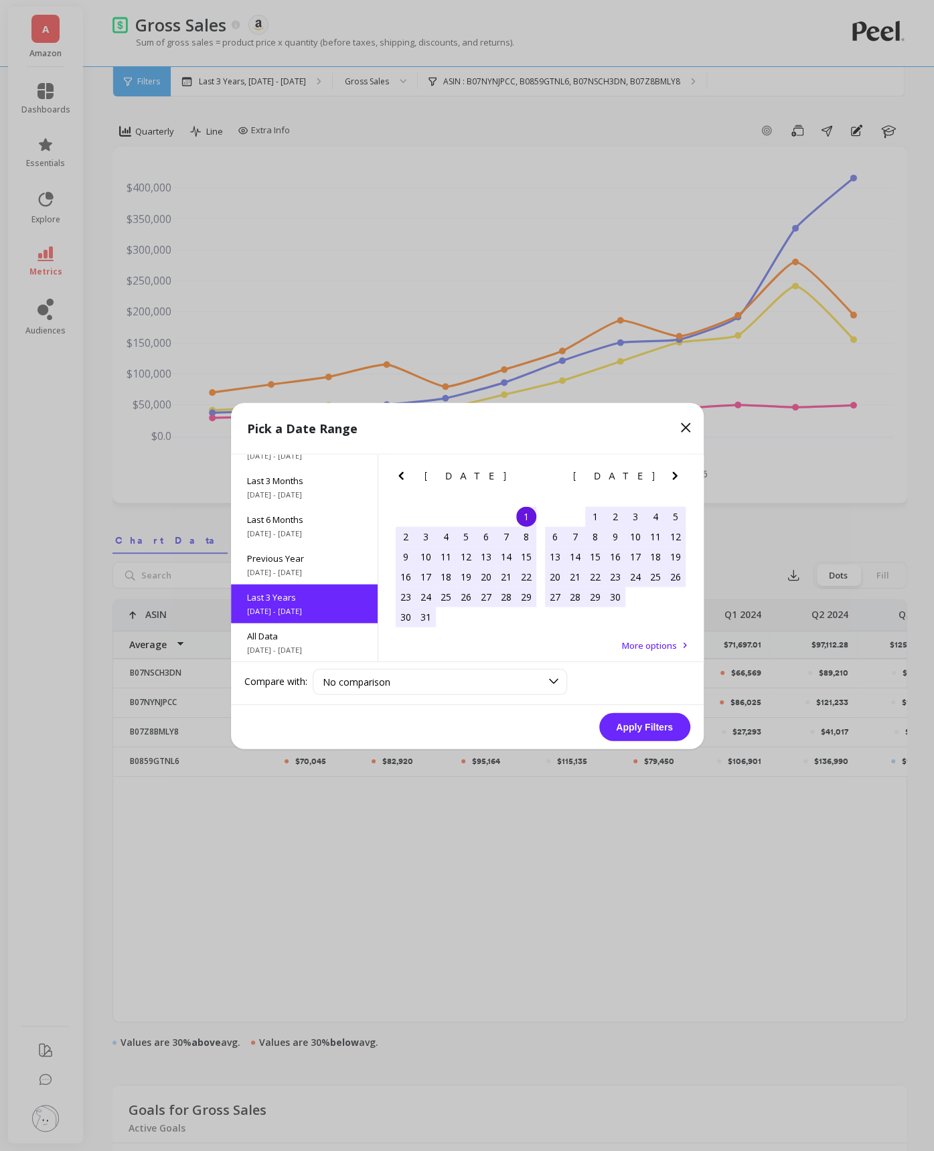
click at [680, 429] on icon at bounding box center [686, 427] width 16 height 16
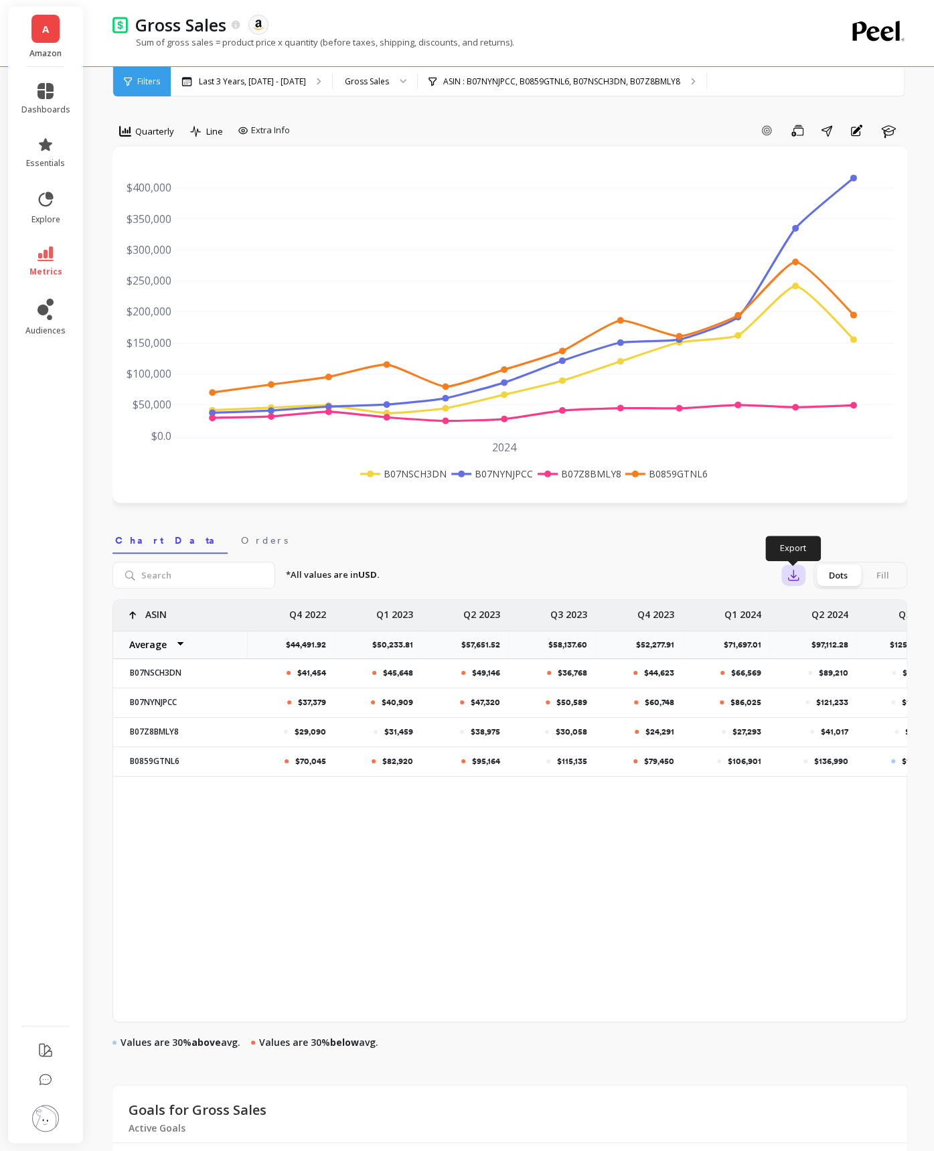
click at [795, 579] on icon "button" at bounding box center [793, 575] width 13 height 13
click at [813, 603] on button "CSV" at bounding box center [841, 612] width 119 height 24
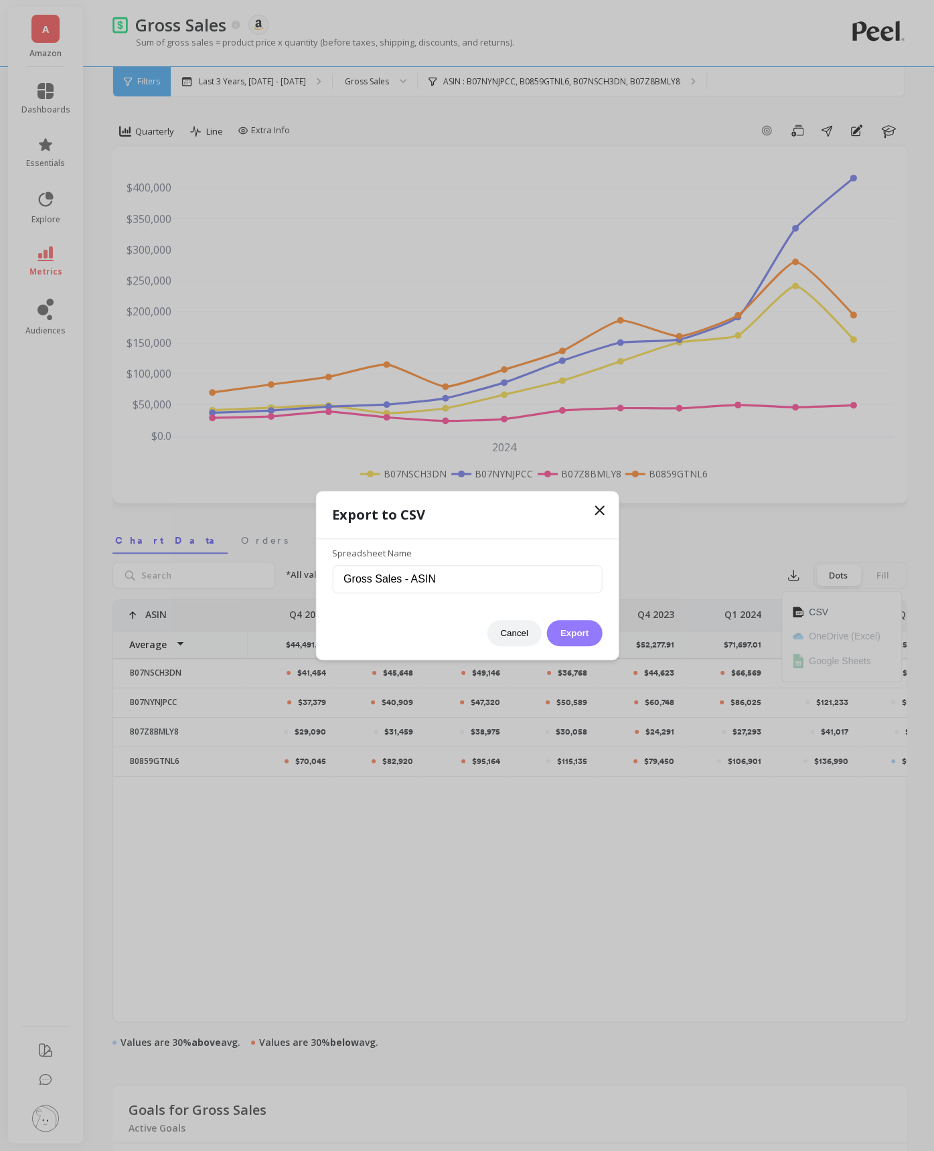
click at [584, 628] on button "Export" at bounding box center [574, 633] width 55 height 26
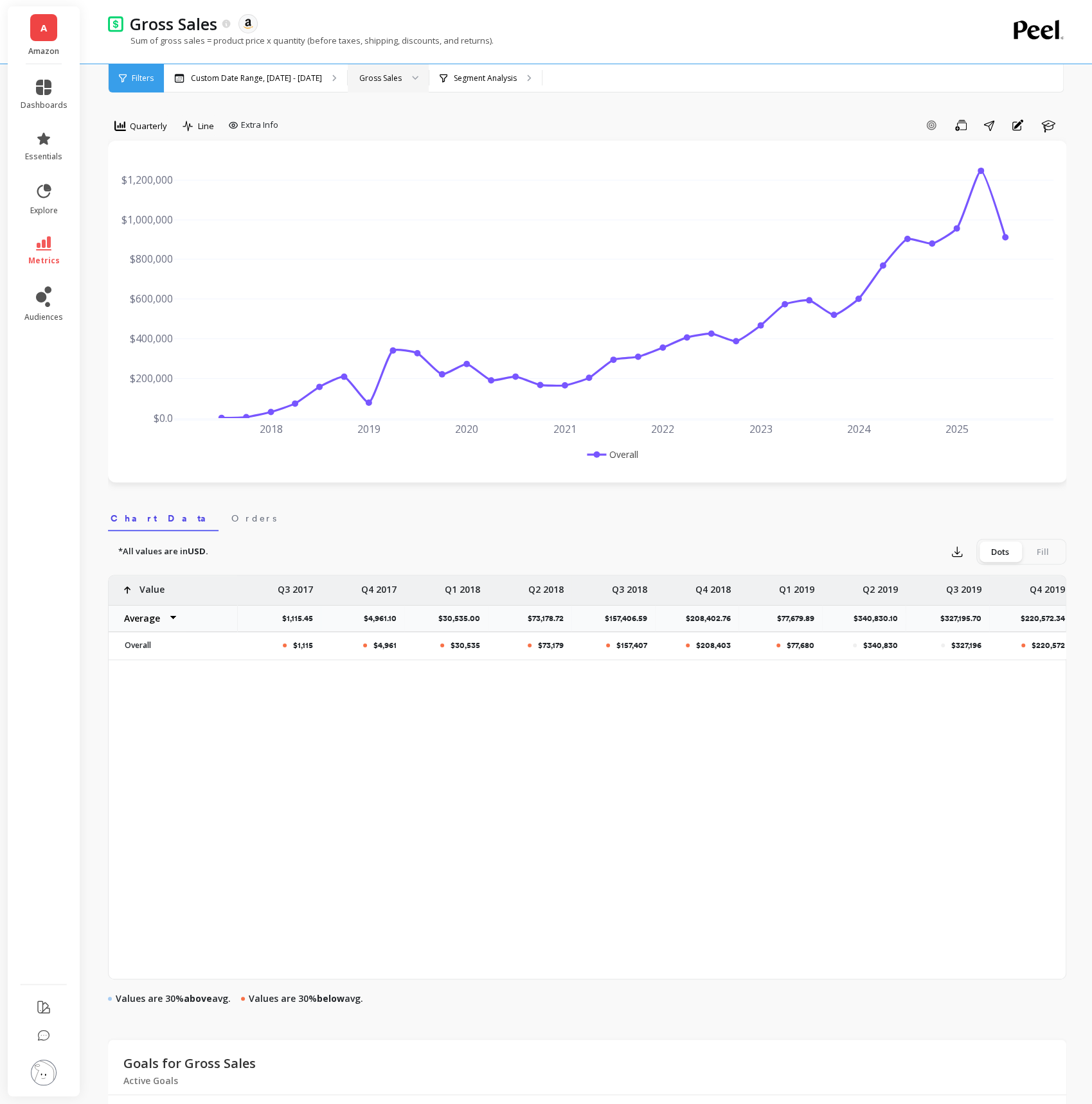
click at [402, 82] on div "Gross Sales" at bounding box center [380, 78] width 42 height 12
click at [516, 77] on p "Segment Analysis" at bounding box center [486, 78] width 63 height 11
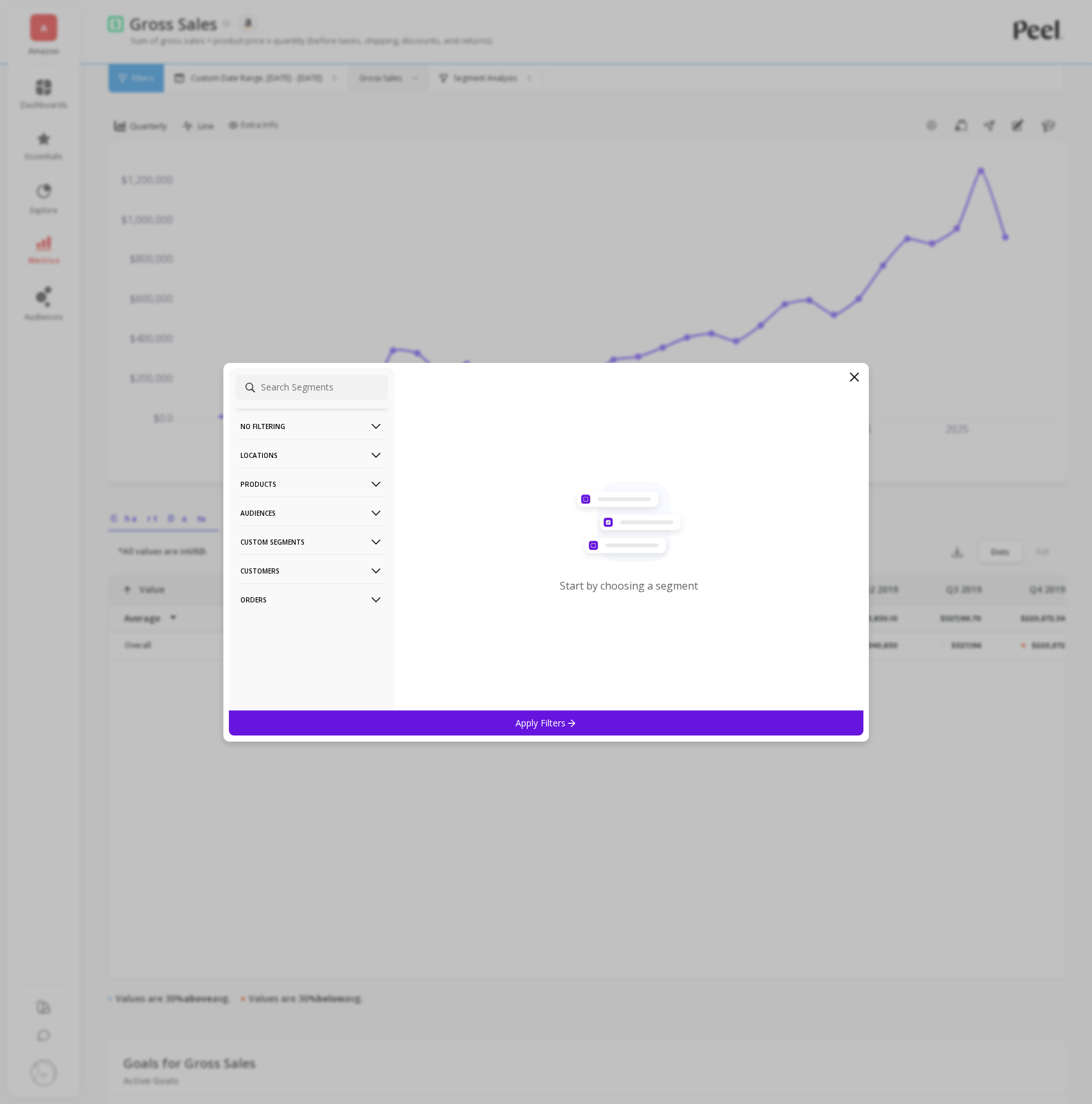
click at [345, 482] on p "Products" at bounding box center [311, 484] width 143 height 33
click at [306, 509] on div "ASIN" at bounding box center [311, 508] width 153 height 20
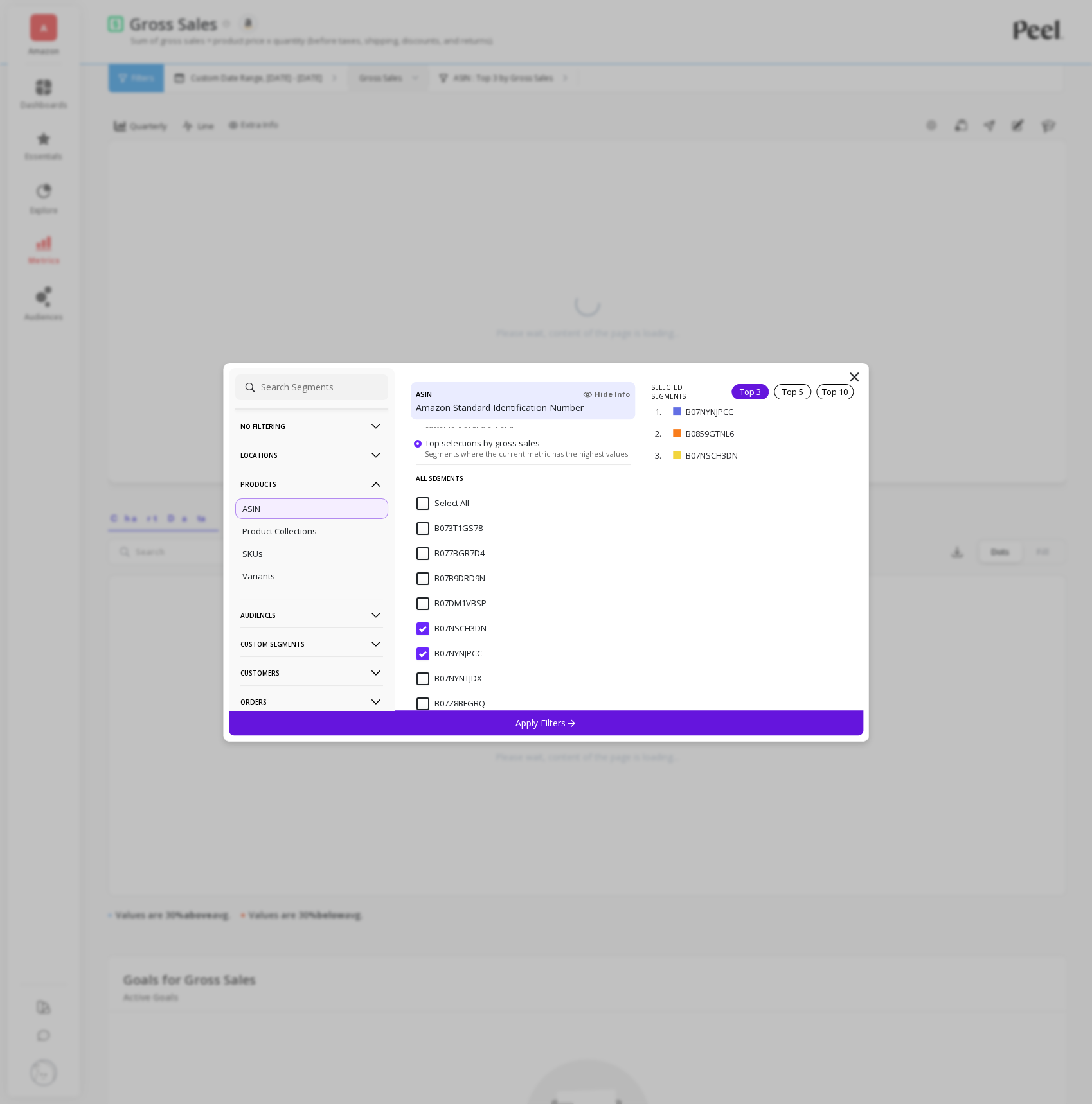
scroll to position [178, 0]
click at [424, 577] on input "B07NSCH3DN" at bounding box center [451, 573] width 70 height 12
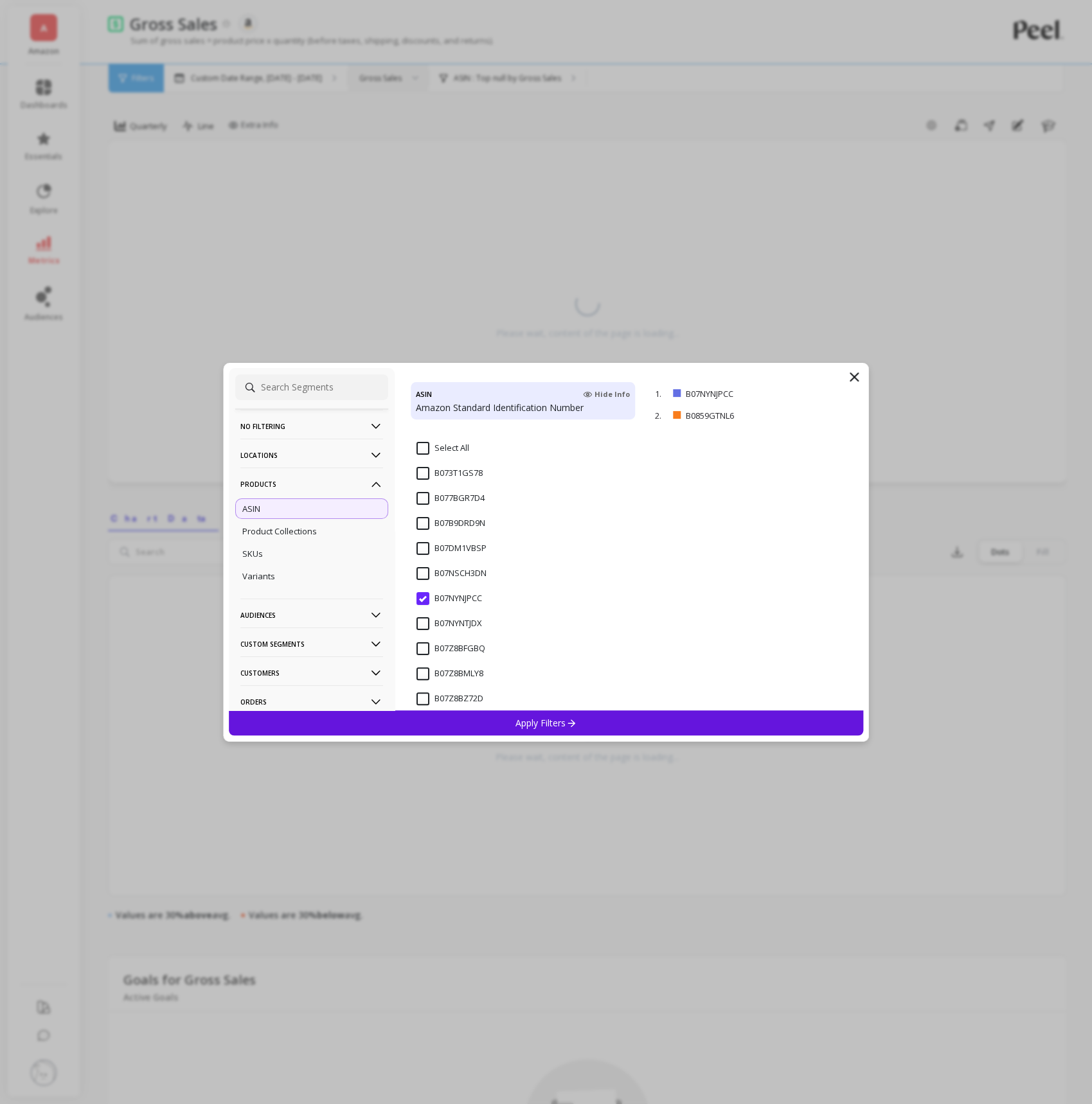
scroll to position [342, 0]
click at [427, 631] on input "B0859GTNL6" at bounding box center [449, 635] width 66 height 12
click at [494, 717] on div "Apply Filters" at bounding box center [546, 723] width 635 height 25
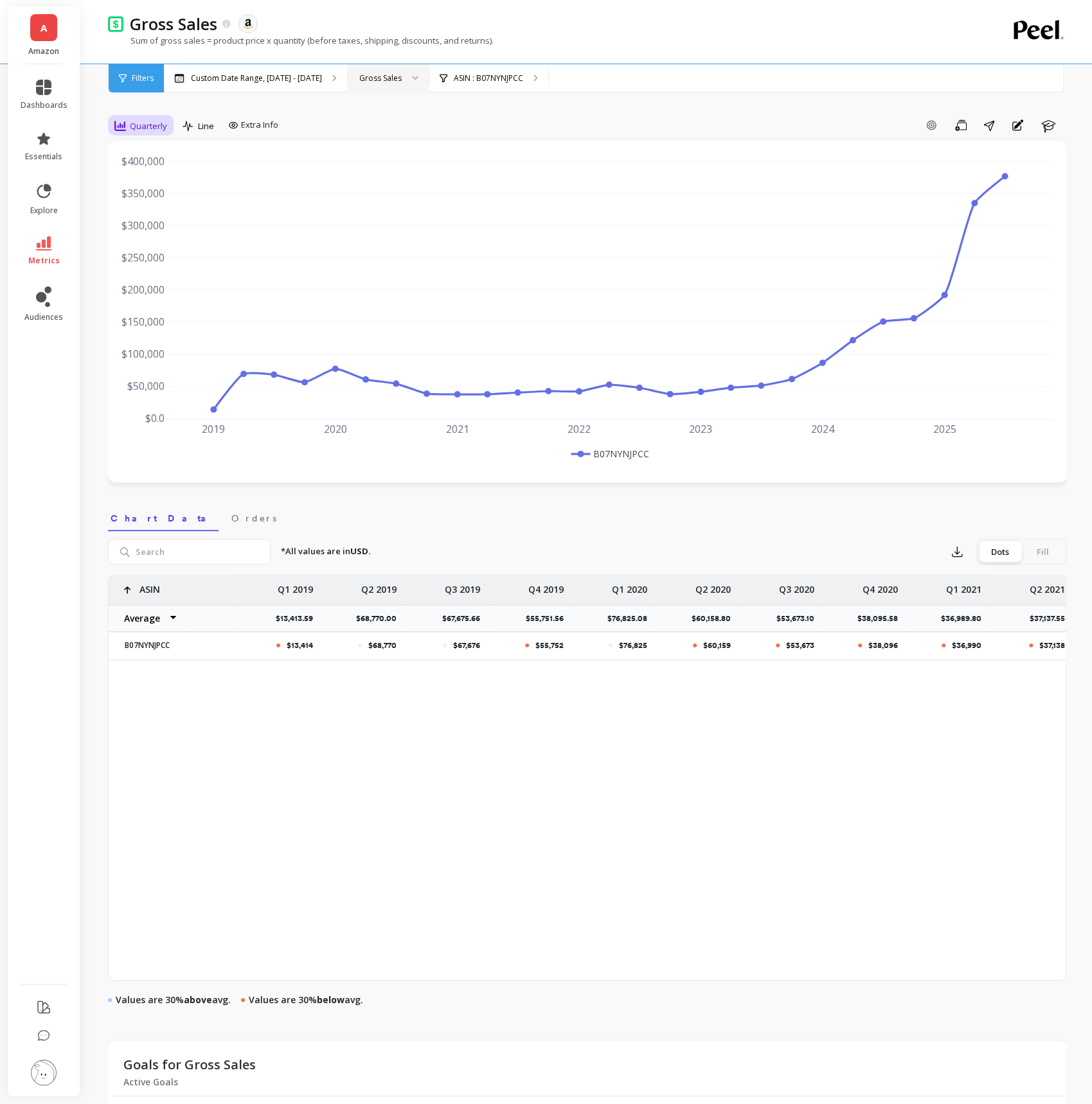
click at [155, 125] on span "Quarterly" at bounding box center [148, 126] width 37 height 12
click at [207, 291] on div "All Daily Weekly Monthly Quarterly Weekday Yearly 7-day rolling 30-day rolling …" at bounding box center [159, 237] width 102 height 193
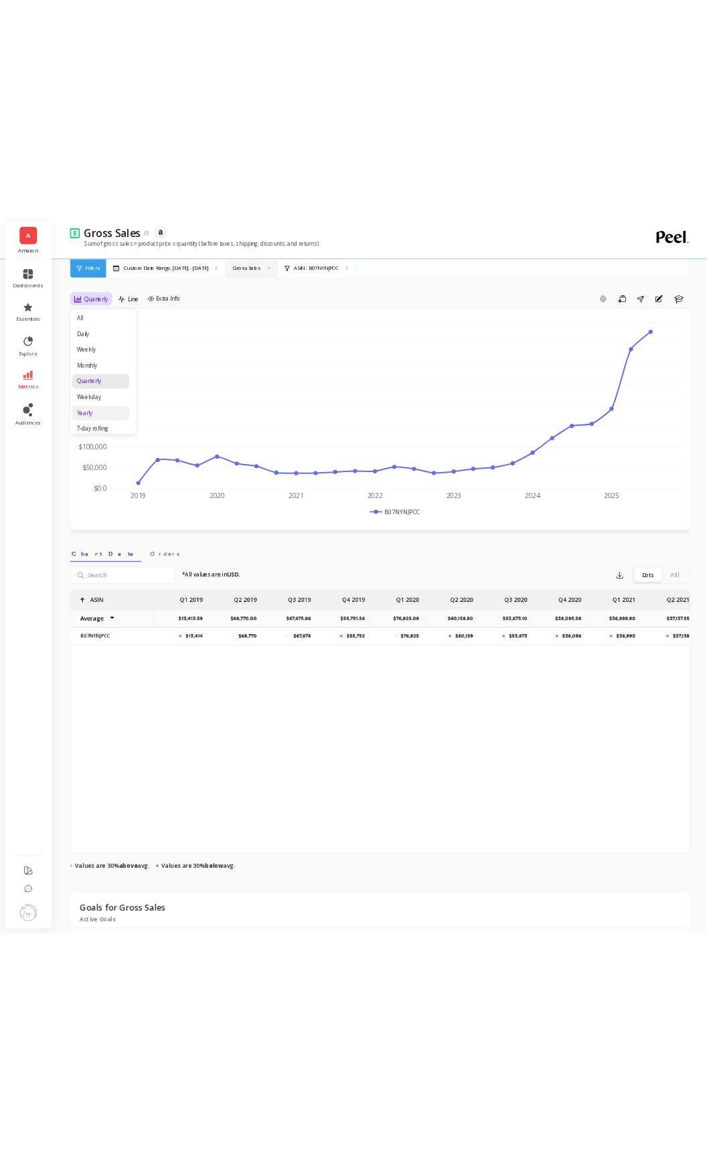
scroll to position [84, 0]
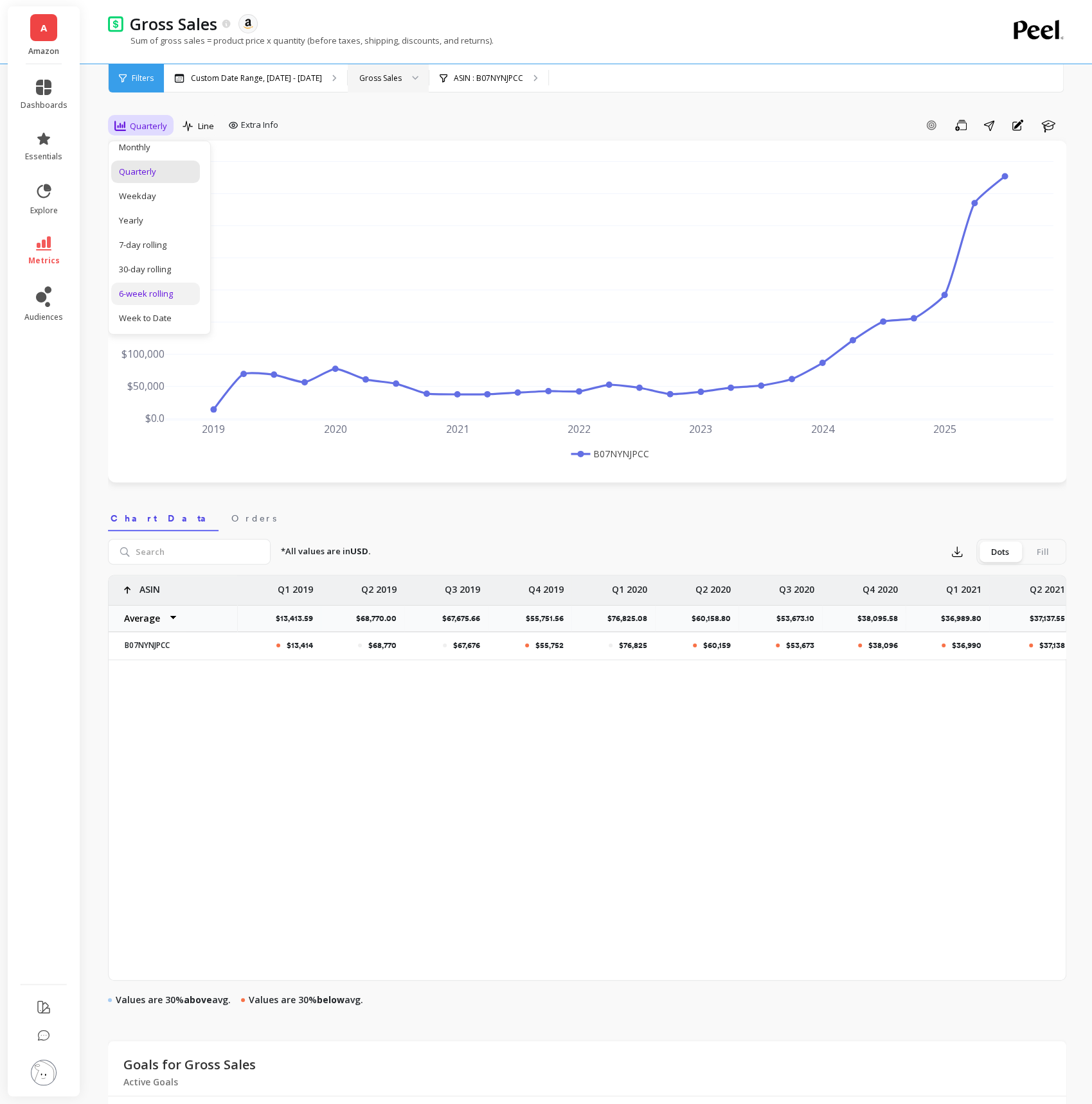
click at [159, 295] on div "6-week rolling" at bounding box center [155, 294] width 73 height 12
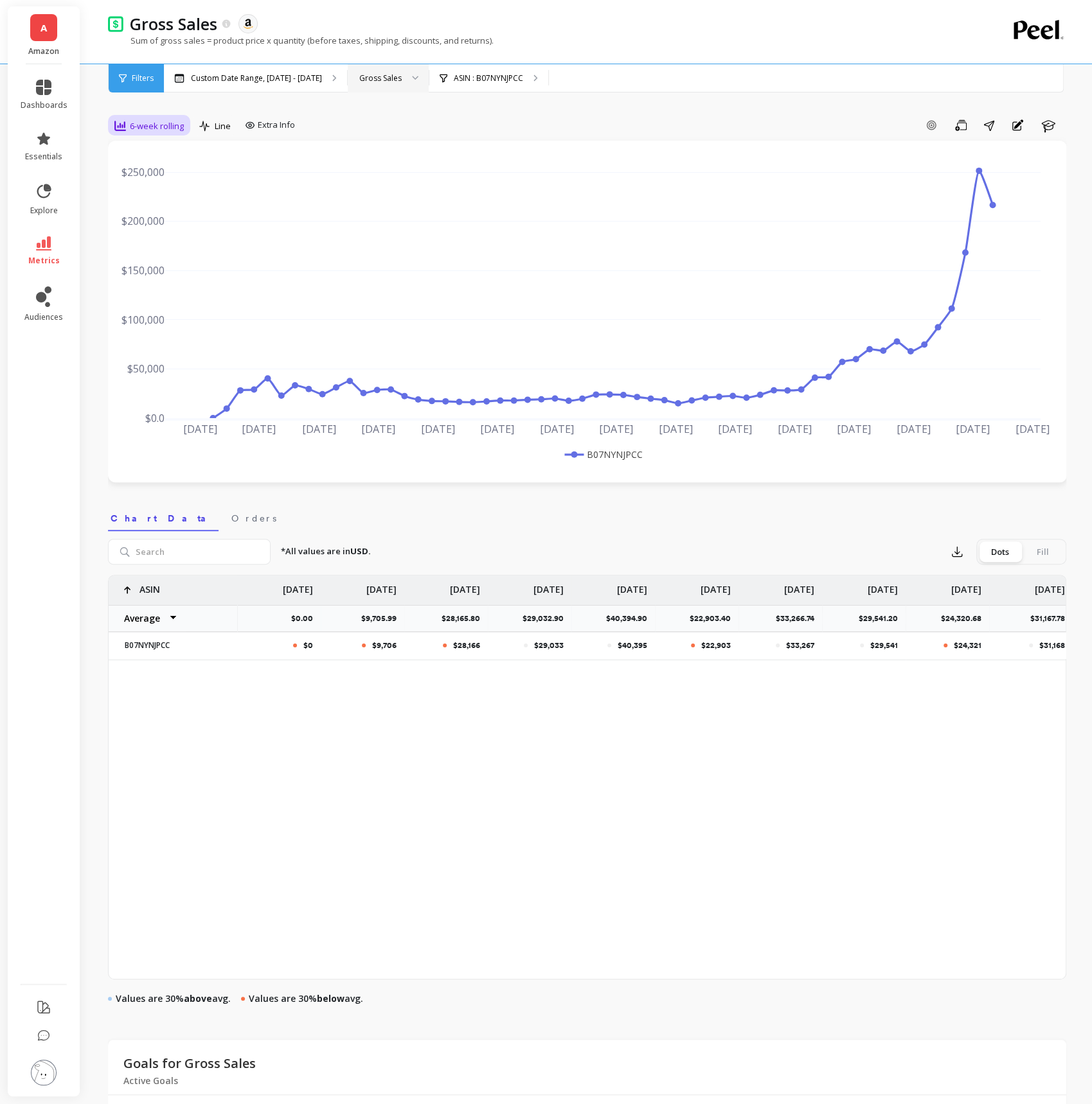
click at [155, 126] on span "6-week rolling" at bounding box center [156, 126] width 54 height 12
click at [149, 247] on div "Quarterly" at bounding box center [155, 252] width 73 height 12
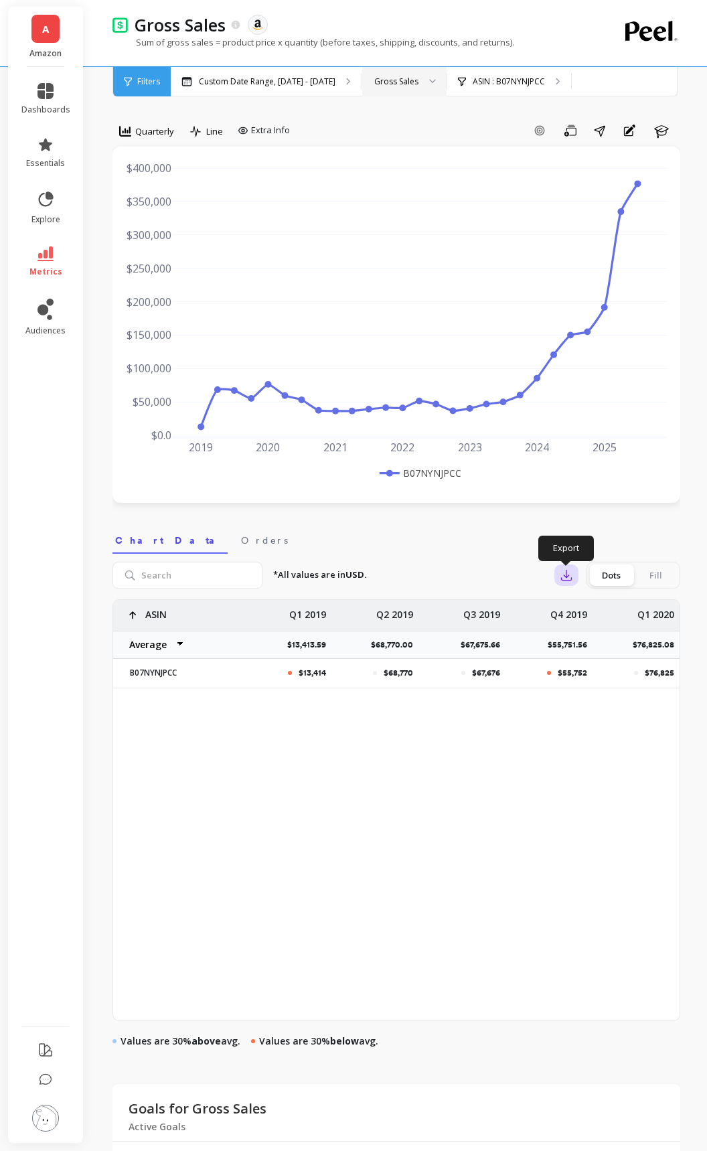
click at [569, 569] on icon "button" at bounding box center [566, 575] width 13 height 13
click at [580, 604] on button "CSV" at bounding box center [614, 612] width 119 height 24
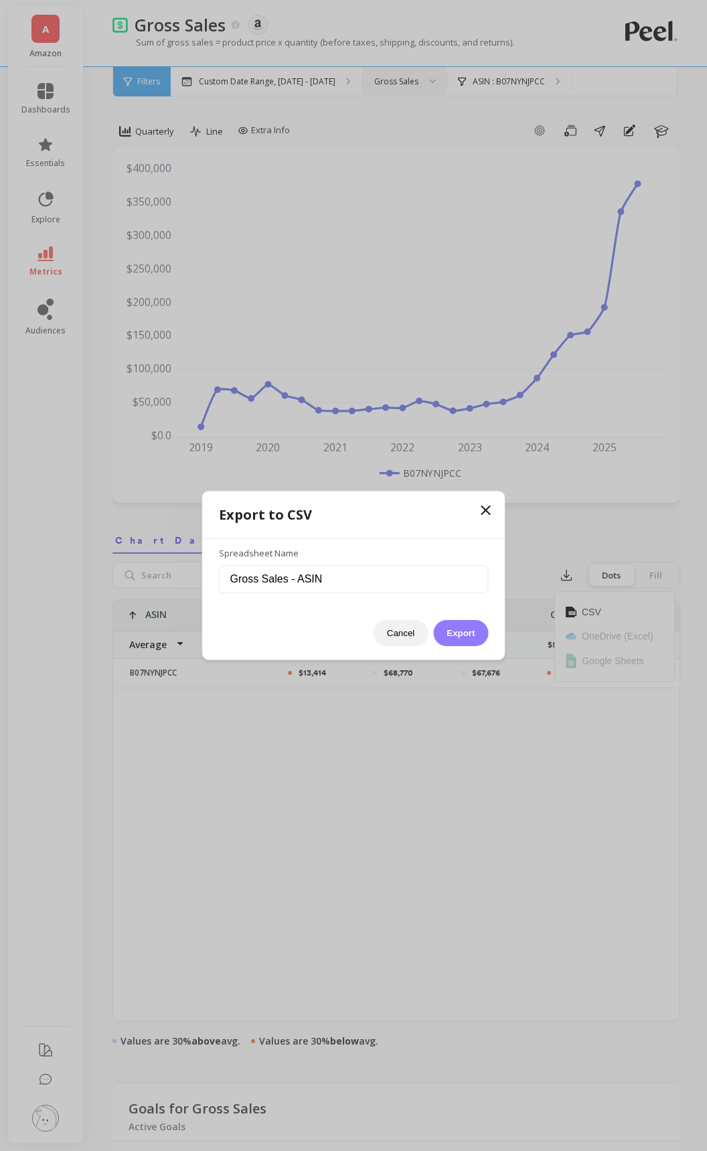
click at [481, 630] on button "Export" at bounding box center [460, 633] width 55 height 26
